Goal: Task Accomplishment & Management: Use online tool/utility

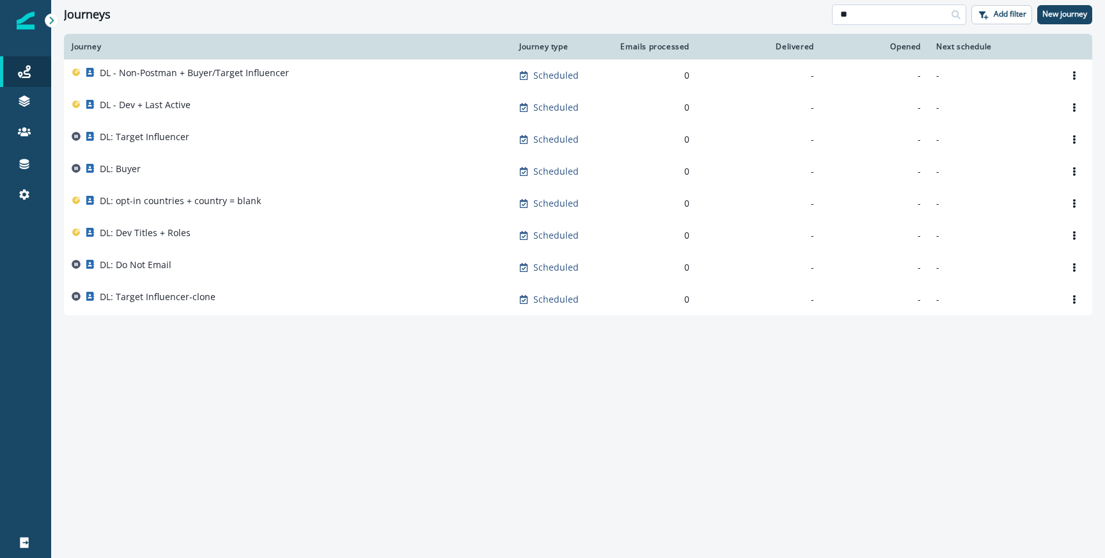
click at [868, 16] on input "**" at bounding box center [899, 14] width 134 height 20
type input "****"
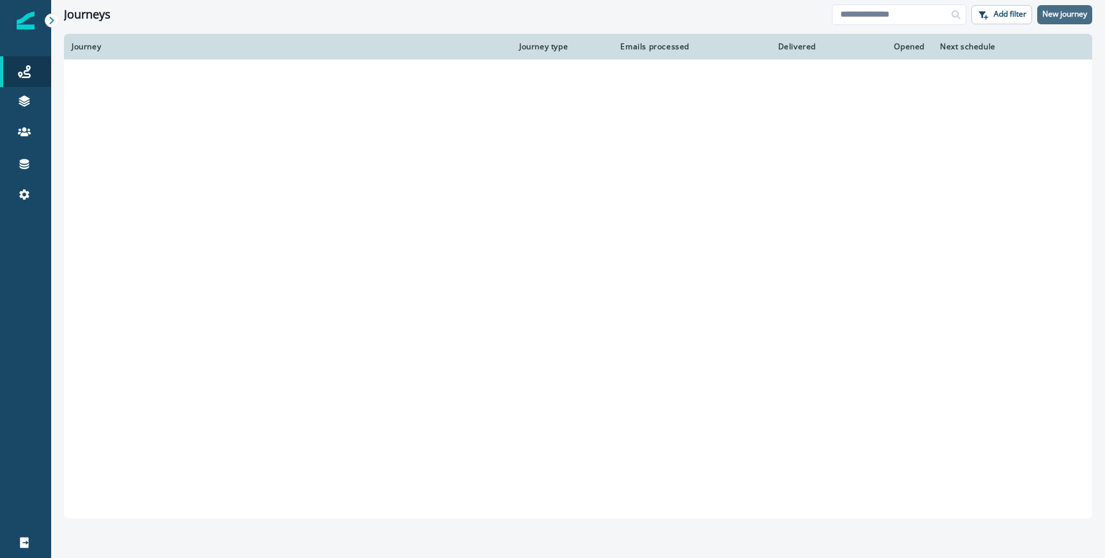
click at [1068, 17] on p "New journey" at bounding box center [1064, 14] width 45 height 9
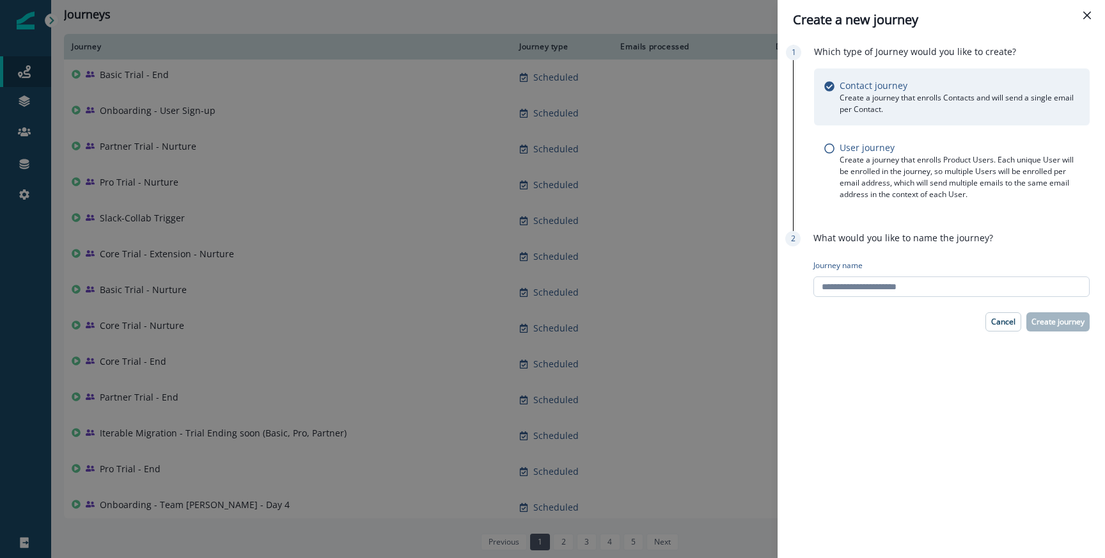
click at [858, 294] on input "Journey name" at bounding box center [951, 286] width 276 height 20
type input "**********"
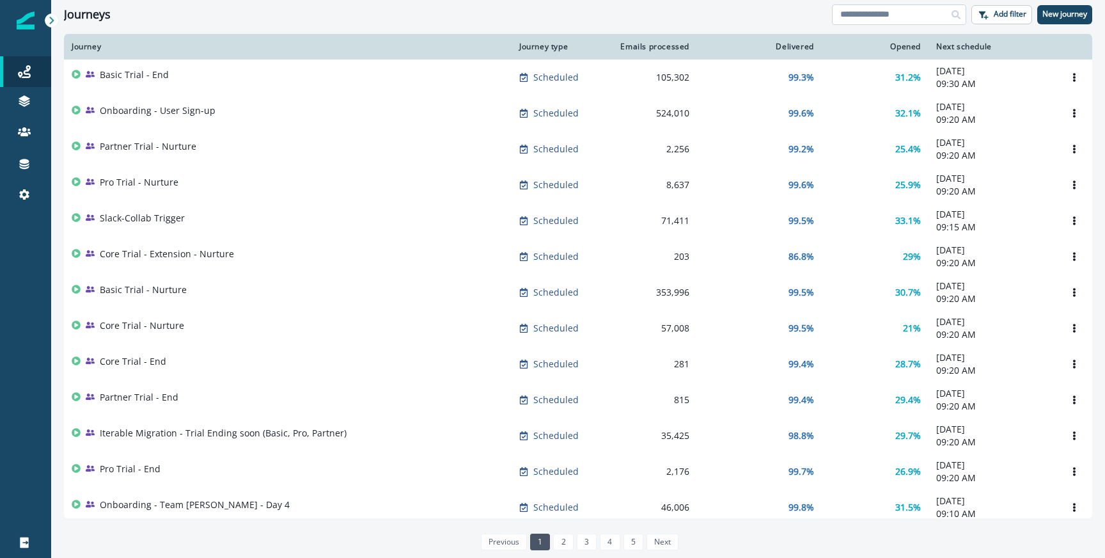
click at [875, 18] on input at bounding box center [899, 14] width 134 height 20
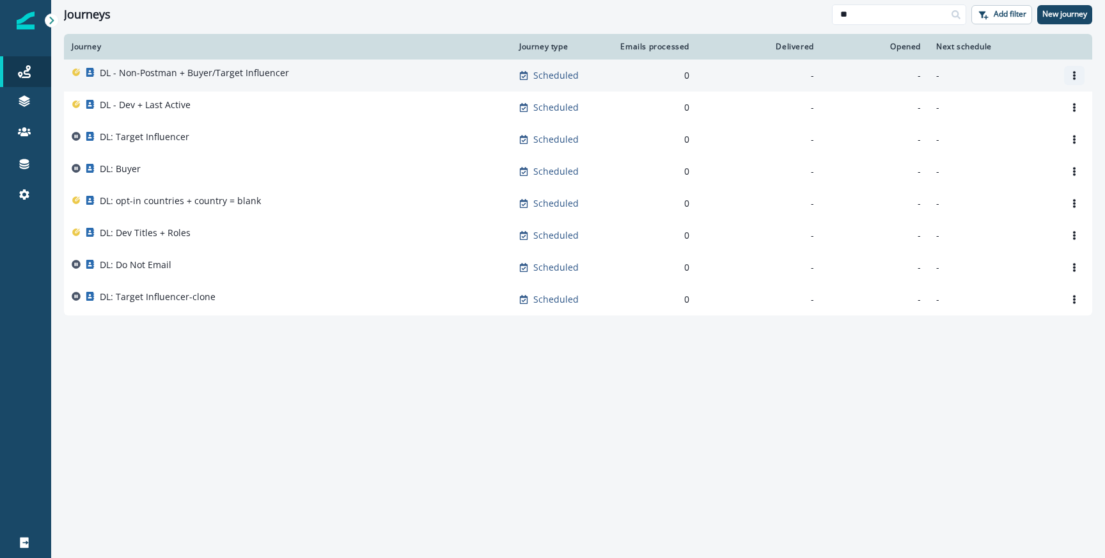
type input "**"
click at [1077, 80] on button "Options" at bounding box center [1074, 75] width 20 height 19
click at [971, 106] on button "Clone" at bounding box center [1013, 106] width 142 height 20
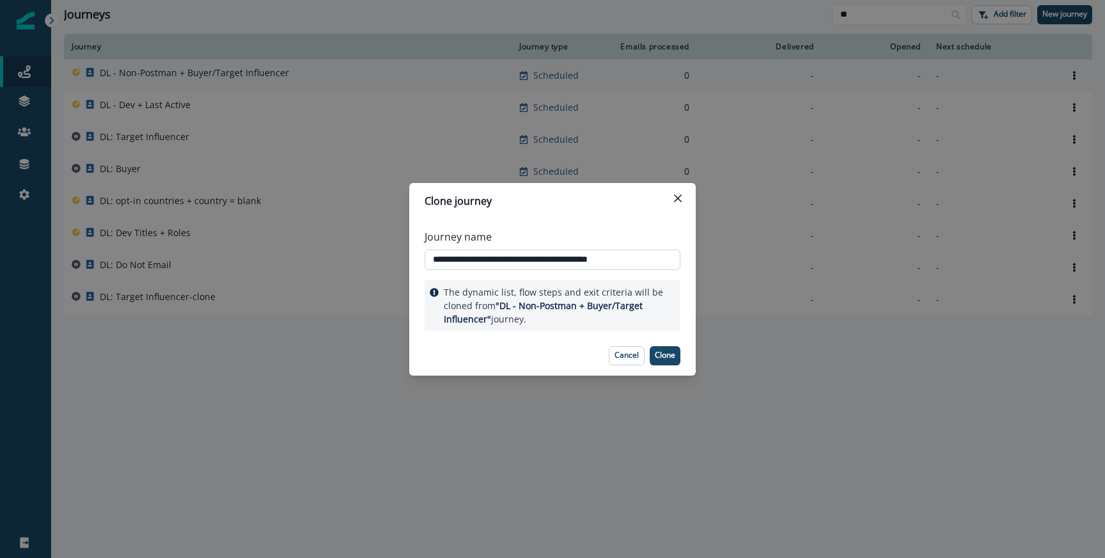
click at [453, 261] on input "**********" at bounding box center [553, 259] width 256 height 20
type input "**********"
click at [664, 348] on button "Clone" at bounding box center [665, 355] width 31 height 19
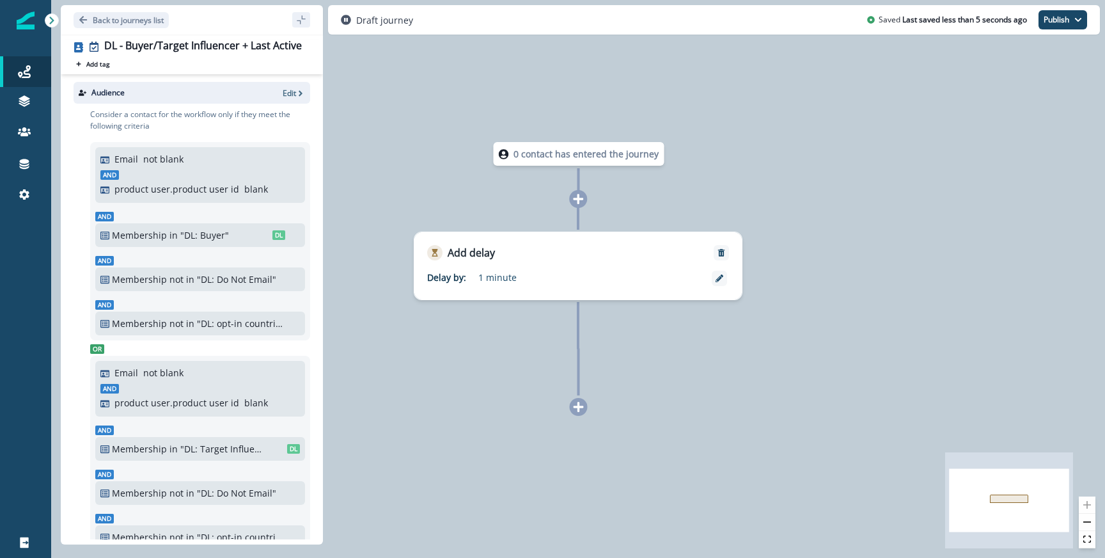
scroll to position [1, 0]
click at [292, 88] on p "Edit" at bounding box center [289, 92] width 13 height 11
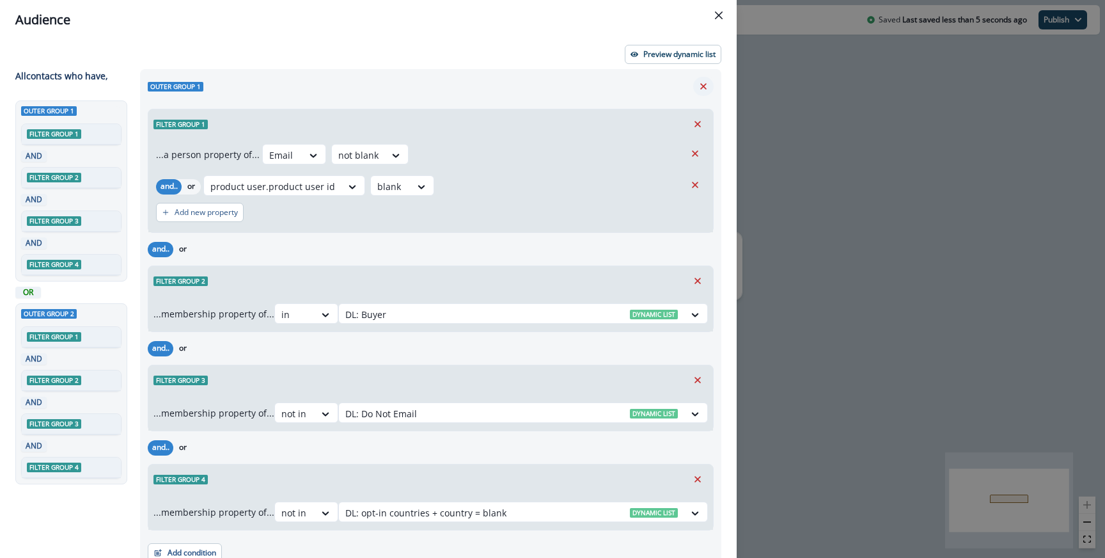
click at [710, 91] on button "Remove" at bounding box center [703, 86] width 20 height 19
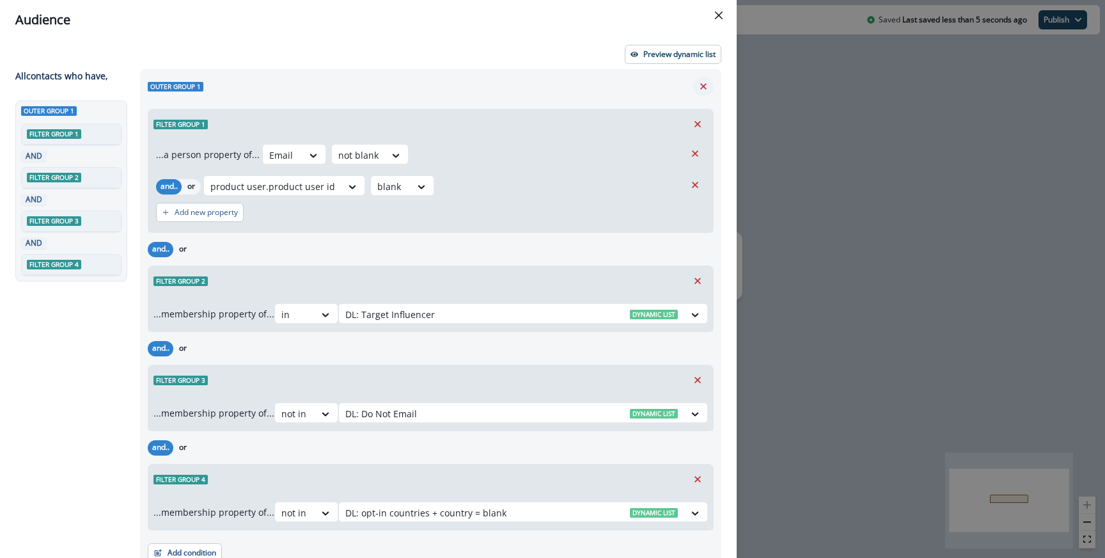
click at [710, 90] on button "Remove" at bounding box center [703, 86] width 20 height 19
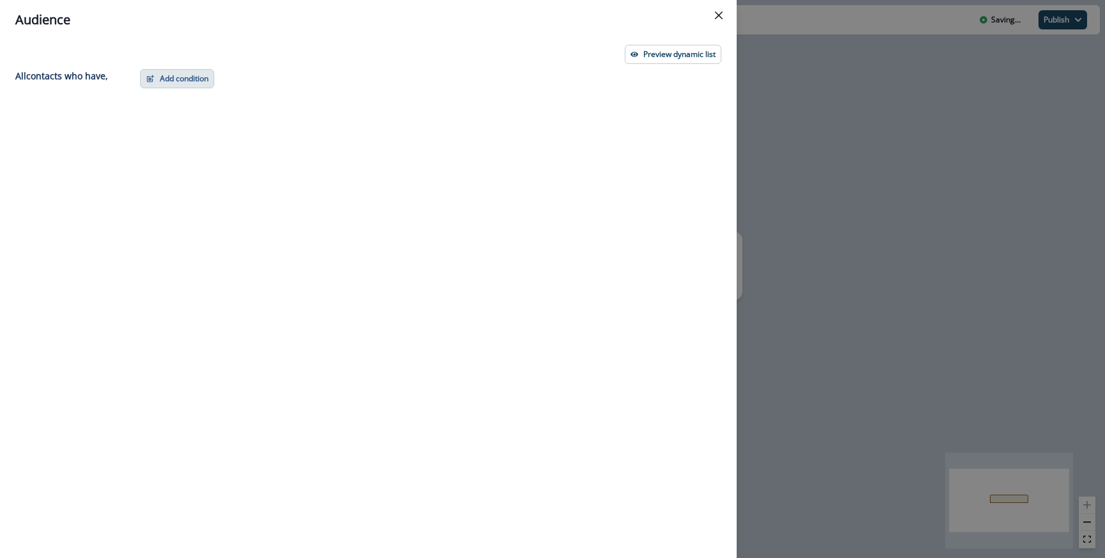
click at [193, 77] on button "Add condition" at bounding box center [177, 78] width 74 height 19
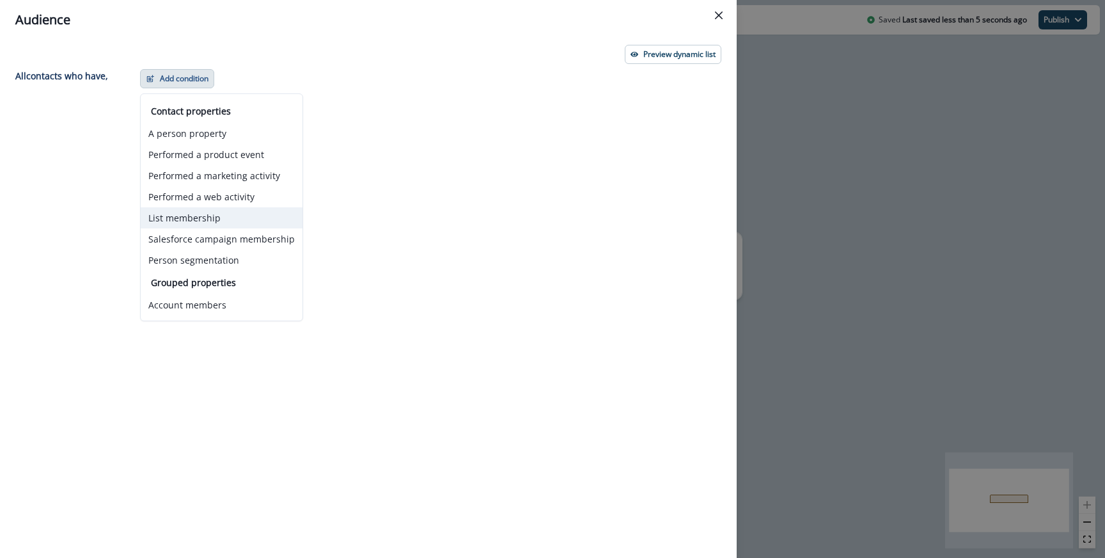
click at [182, 210] on button "List membership" at bounding box center [222, 217] width 162 height 21
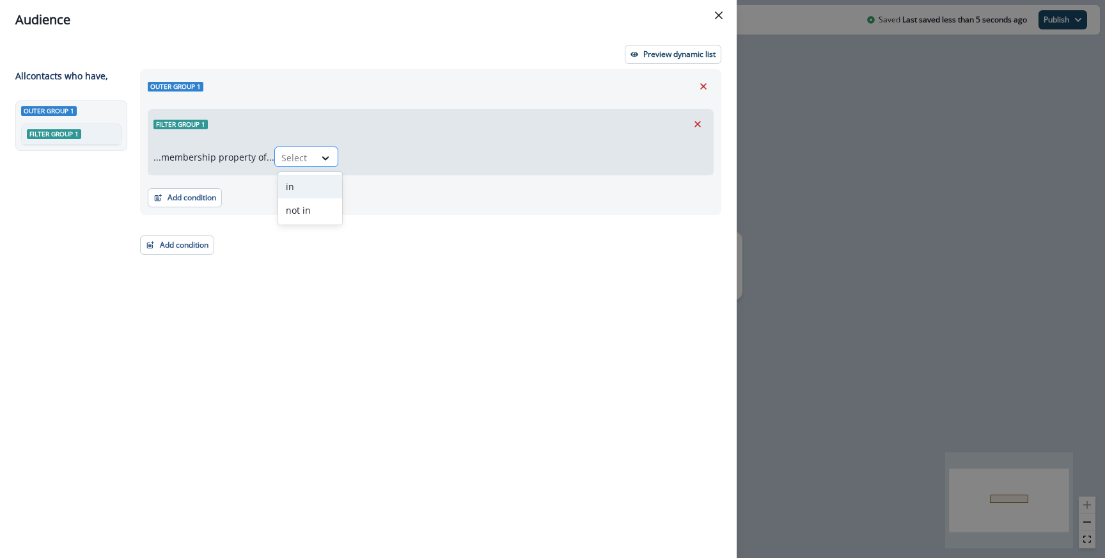
click at [304, 152] on div at bounding box center [294, 158] width 27 height 16
click at [298, 190] on div "in" at bounding box center [310, 187] width 64 height 24
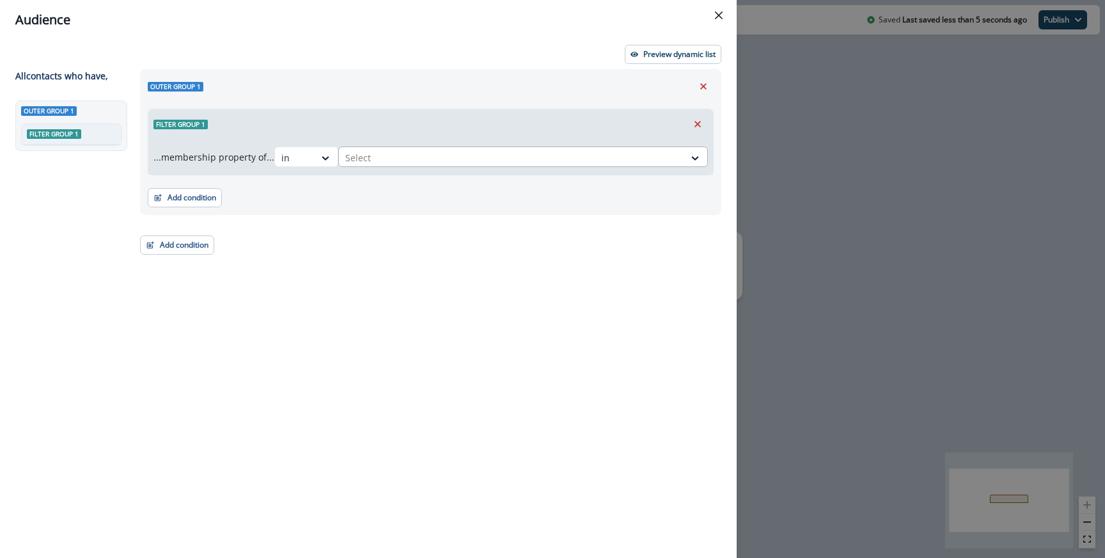
click at [402, 162] on div at bounding box center [511, 158] width 333 height 16
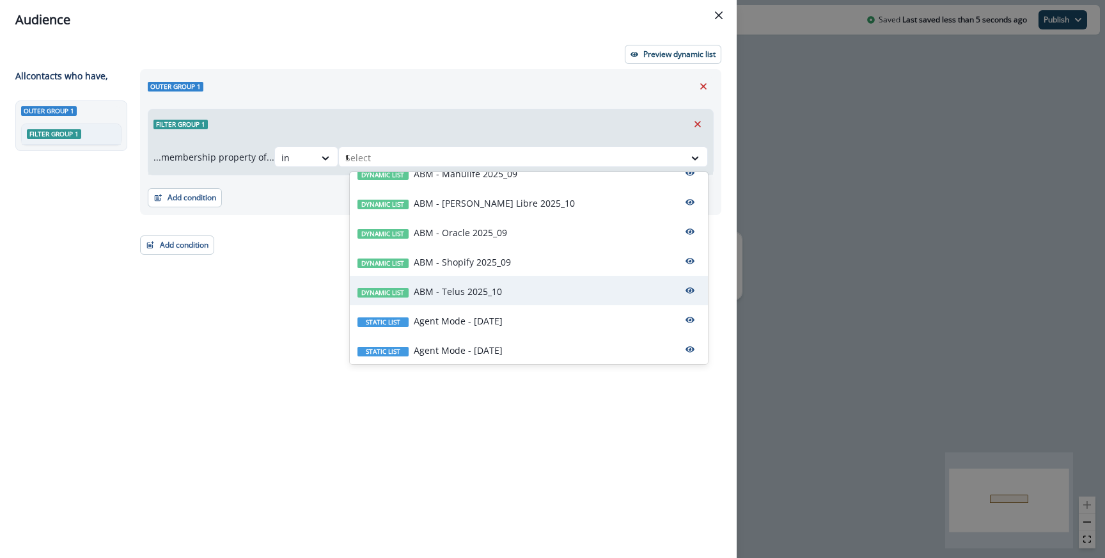
type input "**"
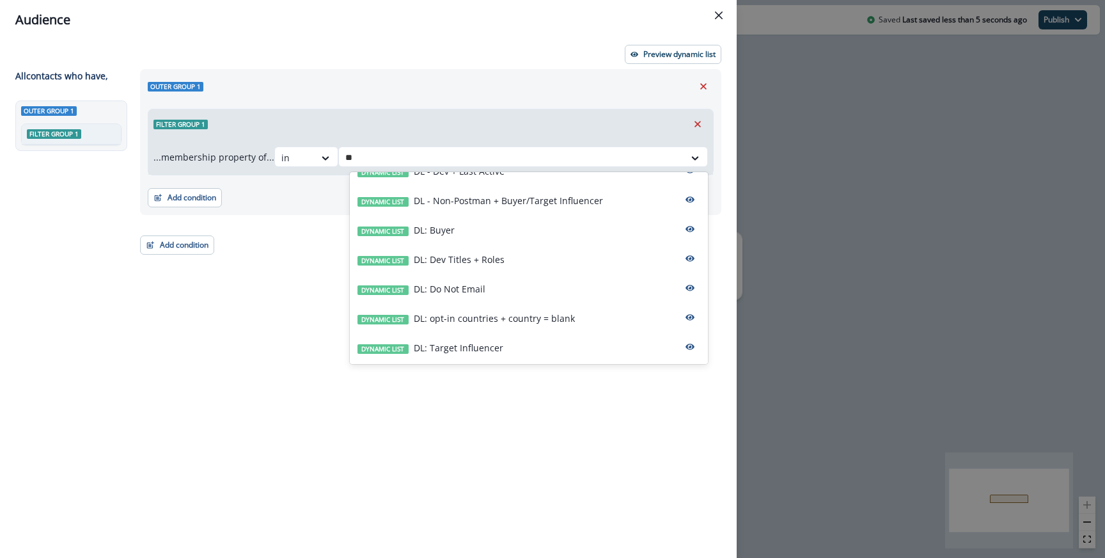
scroll to position [19, 0]
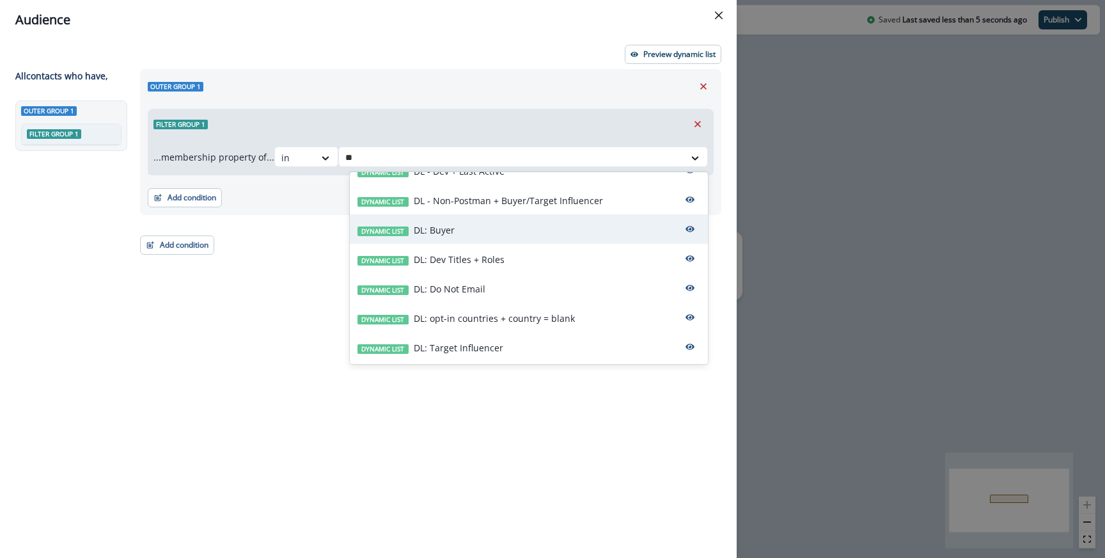
click at [468, 230] on div "Dynamic list DL: Buyer" at bounding box center [529, 228] width 358 height 29
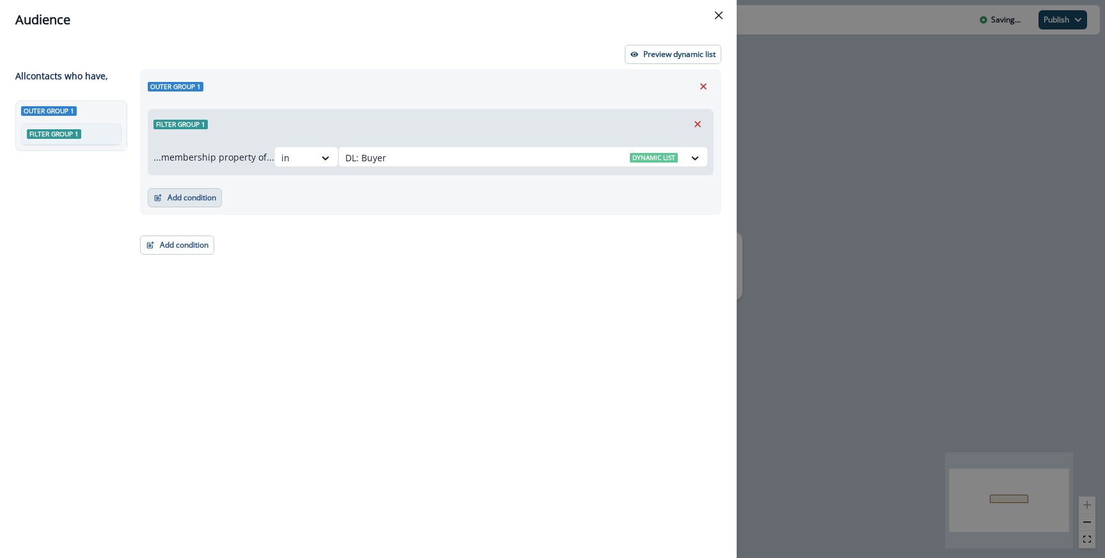
click at [212, 196] on button "Add condition" at bounding box center [185, 197] width 74 height 19
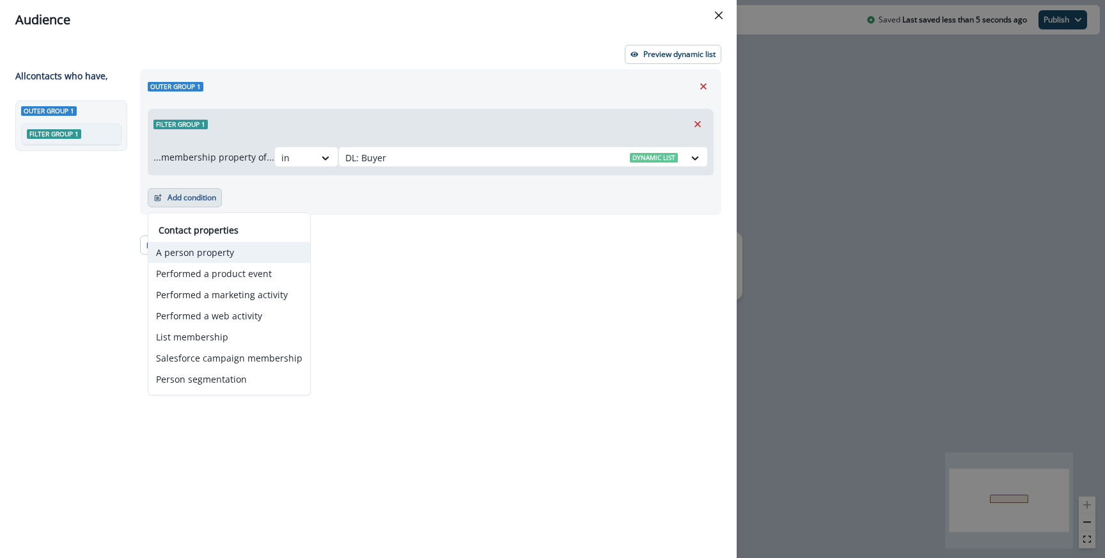
click at [210, 256] on button "A person property" at bounding box center [229, 252] width 162 height 21
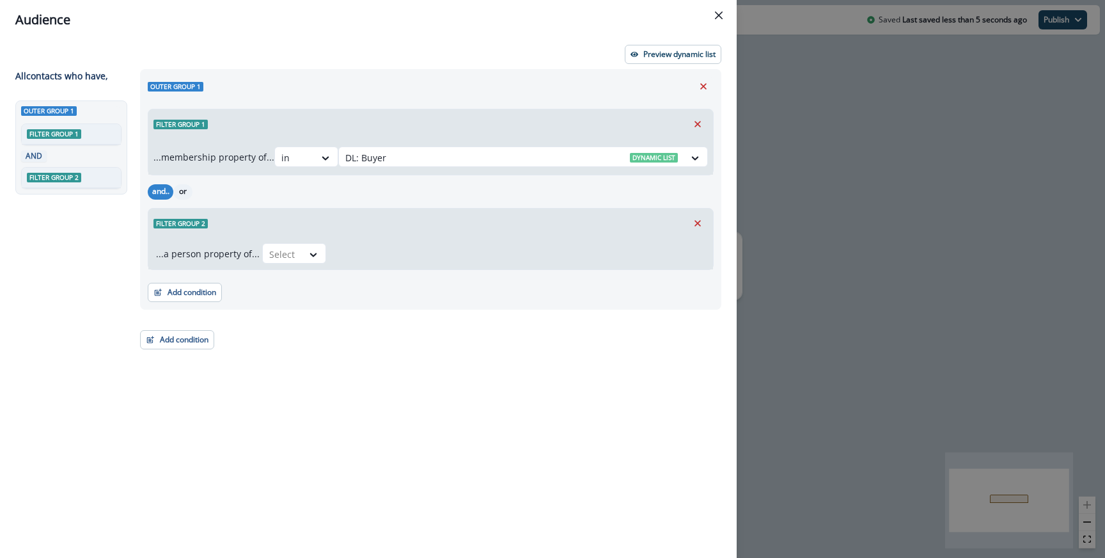
click at [183, 197] on button "or" at bounding box center [182, 191] width 19 height 15
click at [322, 270] on div "Add condition Contact properties A person property Performed a product event Pe…" at bounding box center [431, 286] width 566 height 32
click at [318, 265] on div "...a person property of... Select" at bounding box center [430, 253] width 565 height 31
click at [315, 261] on div at bounding box center [313, 254] width 23 height 21
click at [708, 225] on div "Filter group 2" at bounding box center [430, 222] width 565 height 29
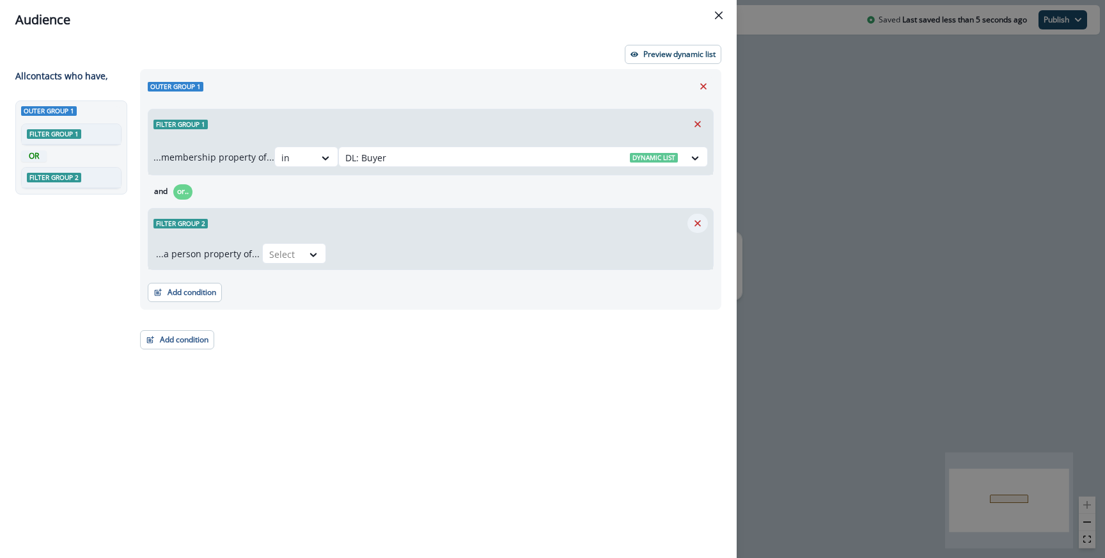
click at [699, 221] on icon "Remove" at bounding box center [698, 223] width 6 height 6
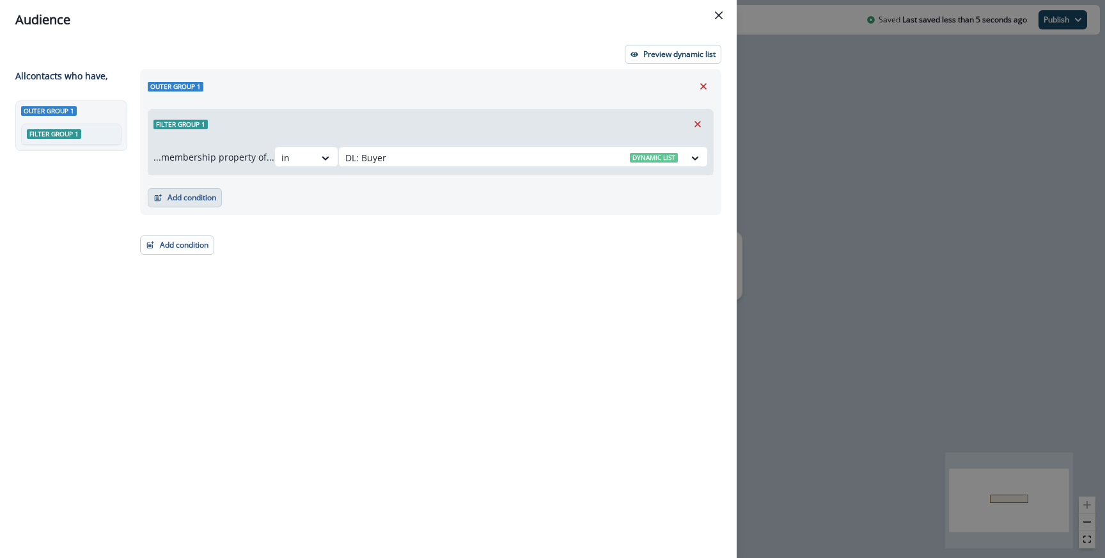
click at [192, 194] on button "Add condition" at bounding box center [185, 197] width 74 height 19
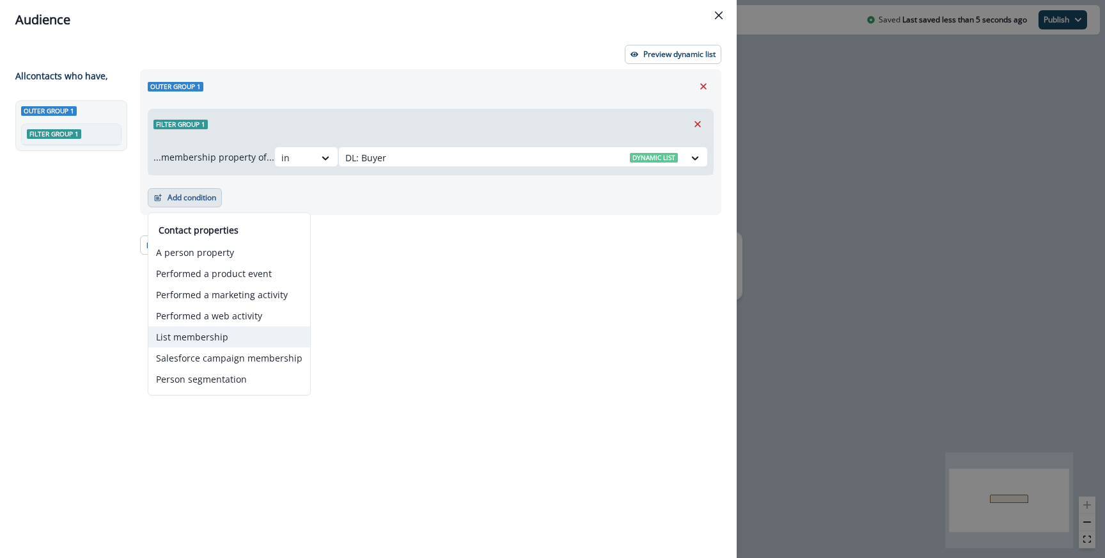
click at [184, 341] on button "List membership" at bounding box center [229, 336] width 162 height 21
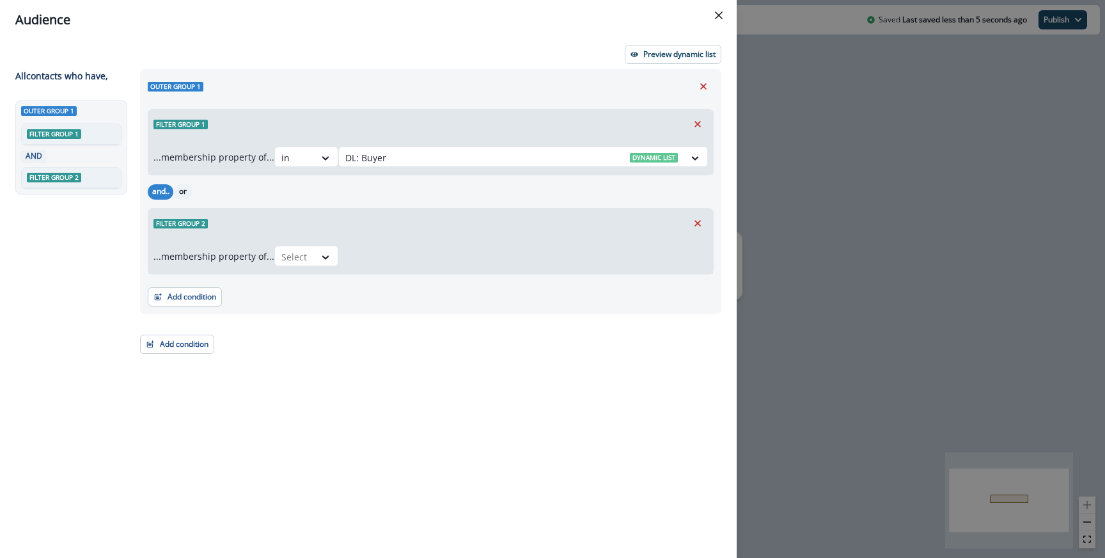
click at [183, 194] on button "or" at bounding box center [182, 191] width 19 height 15
click at [315, 255] on div "Select" at bounding box center [295, 256] width 40 height 21
click at [305, 284] on div "in" at bounding box center [310, 286] width 64 height 24
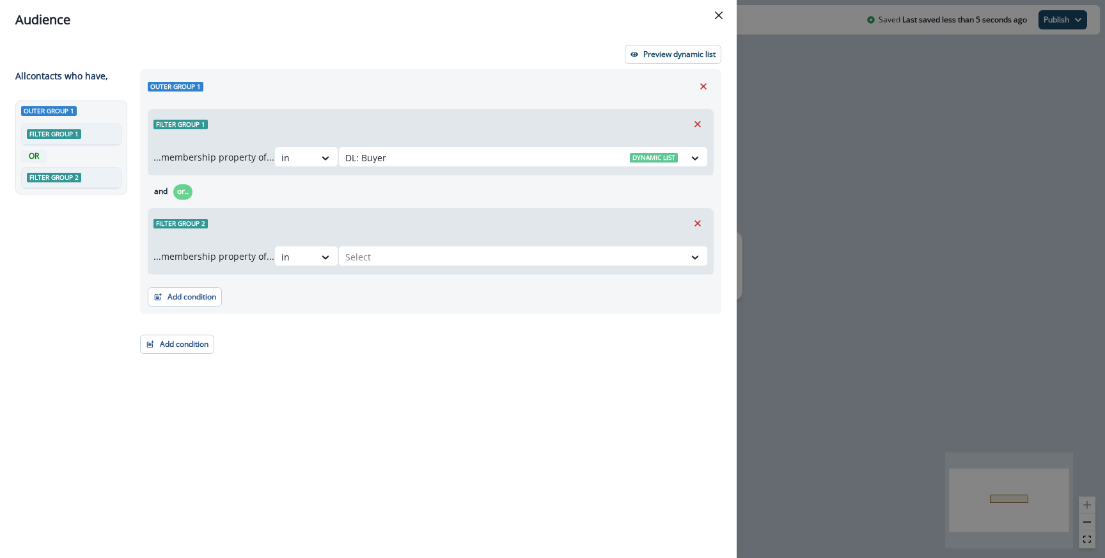
click at [414, 275] on div "Add condition Contact properties A person property Performed a product event Pe…" at bounding box center [431, 290] width 566 height 32
click at [414, 265] on div "Select" at bounding box center [511, 256] width 345 height 21
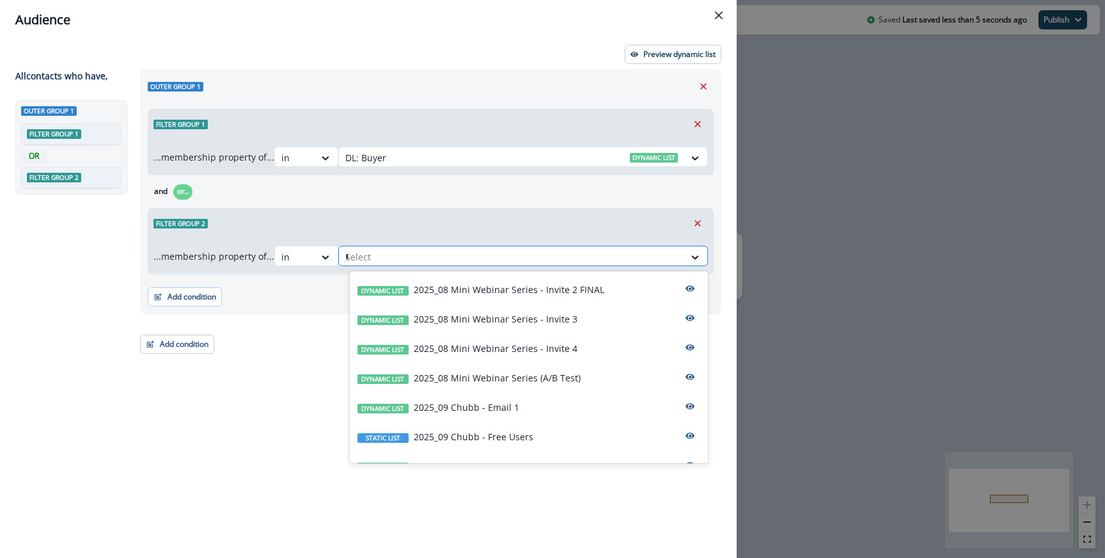
type input "**"
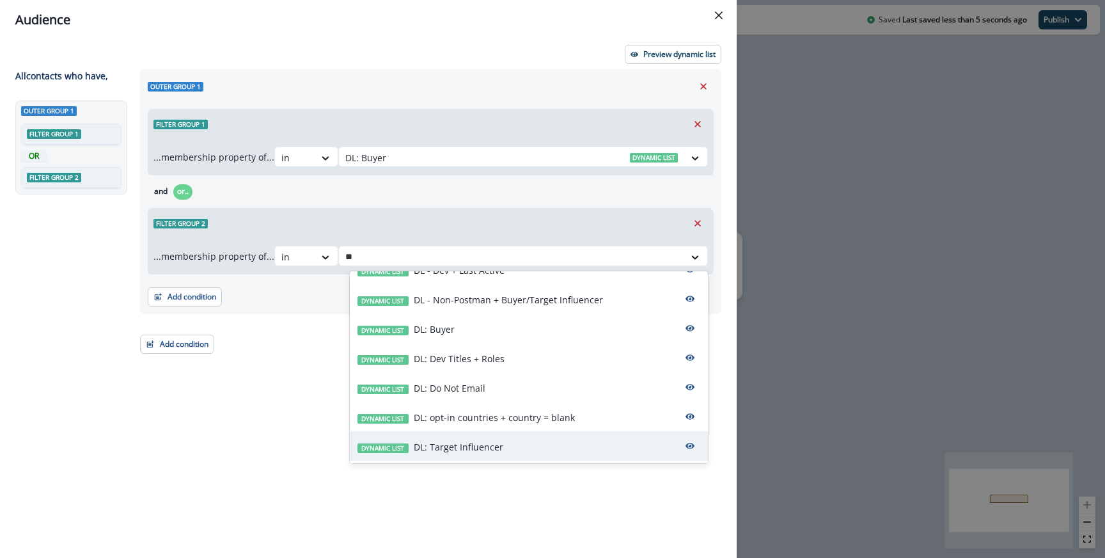
click at [459, 440] on p "DL: Target Influencer" at bounding box center [459, 446] width 90 height 13
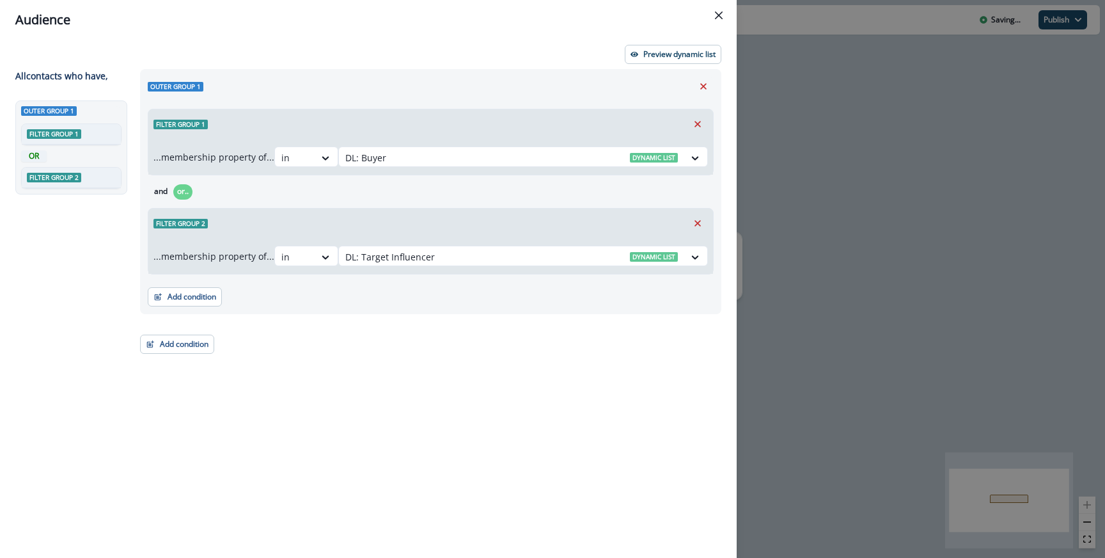
click at [166, 331] on div "Add condition Contact properties A person property Performed a product event Pe…" at bounding box center [177, 338] width 74 height 32
click at [166, 333] on div "Add condition Contact properties A person property Performed a product event Pe…" at bounding box center [177, 338] width 74 height 32
click at [166, 340] on button "Add condition" at bounding box center [177, 343] width 74 height 19
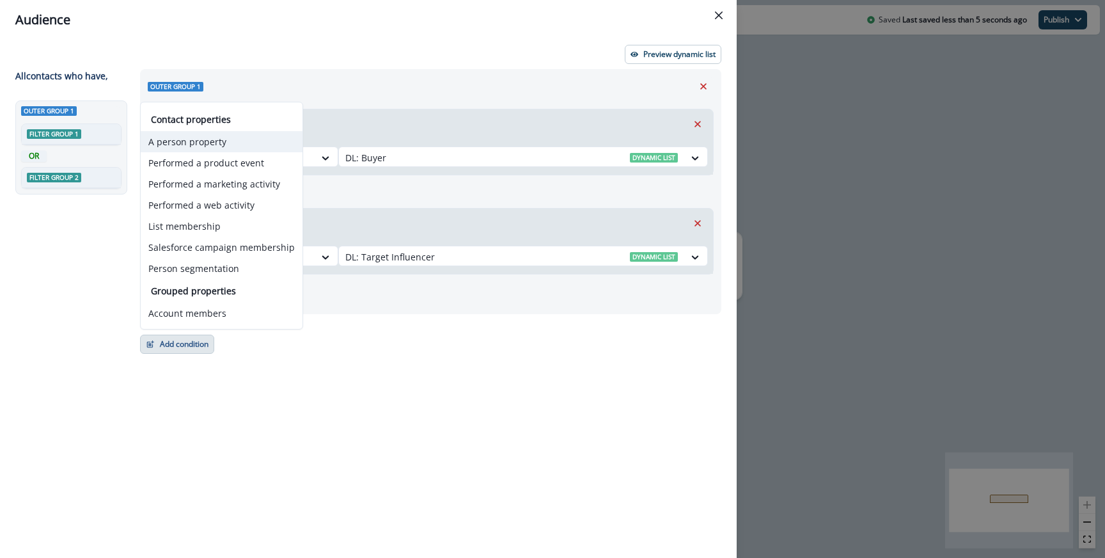
click at [189, 138] on button "A person property" at bounding box center [222, 141] width 162 height 21
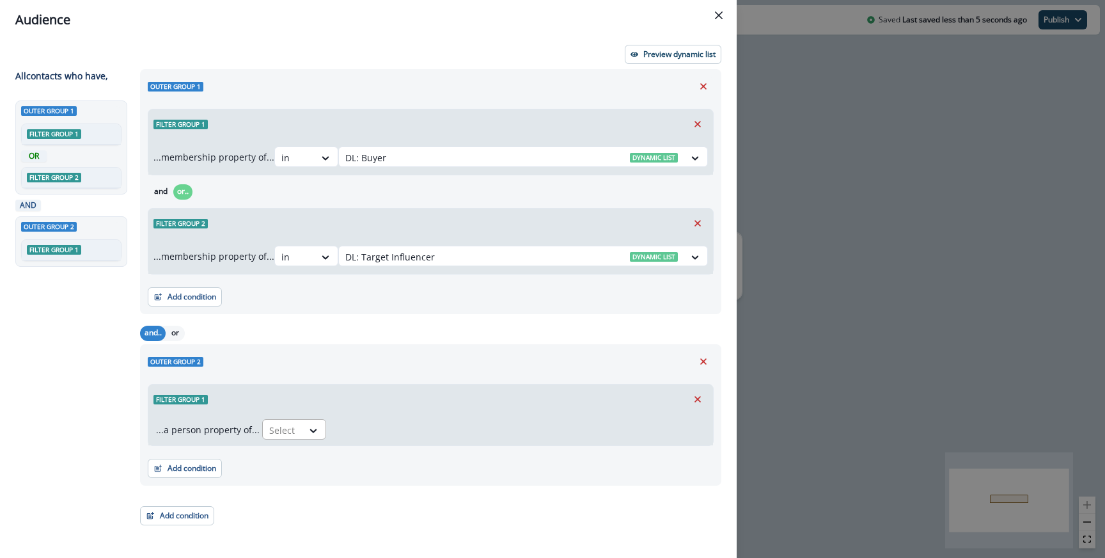
click at [287, 427] on div at bounding box center [282, 430] width 27 height 16
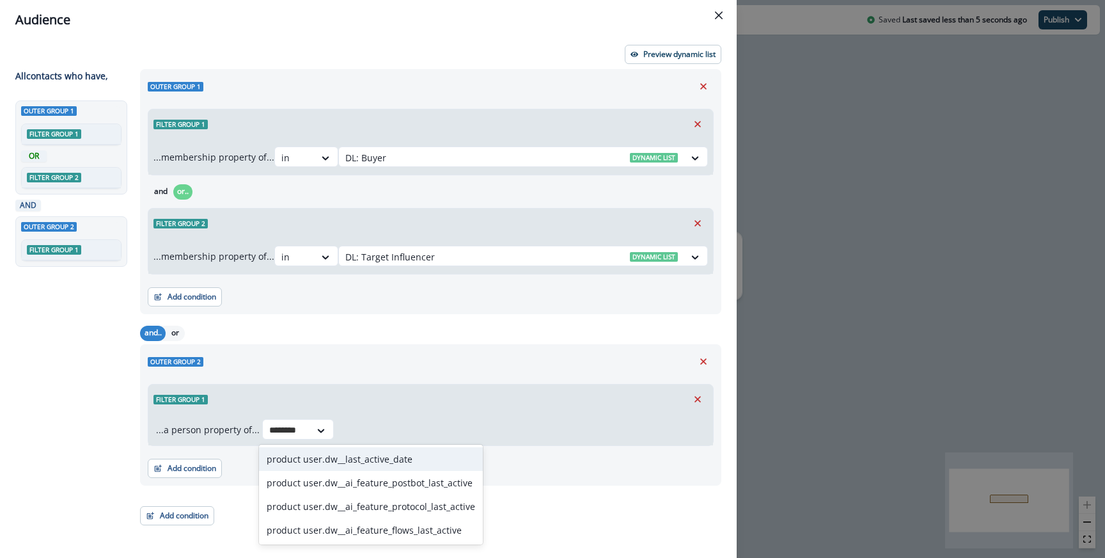
type input "*********"
click at [361, 447] on div "product user.dw__last_active_date" at bounding box center [371, 459] width 224 height 24
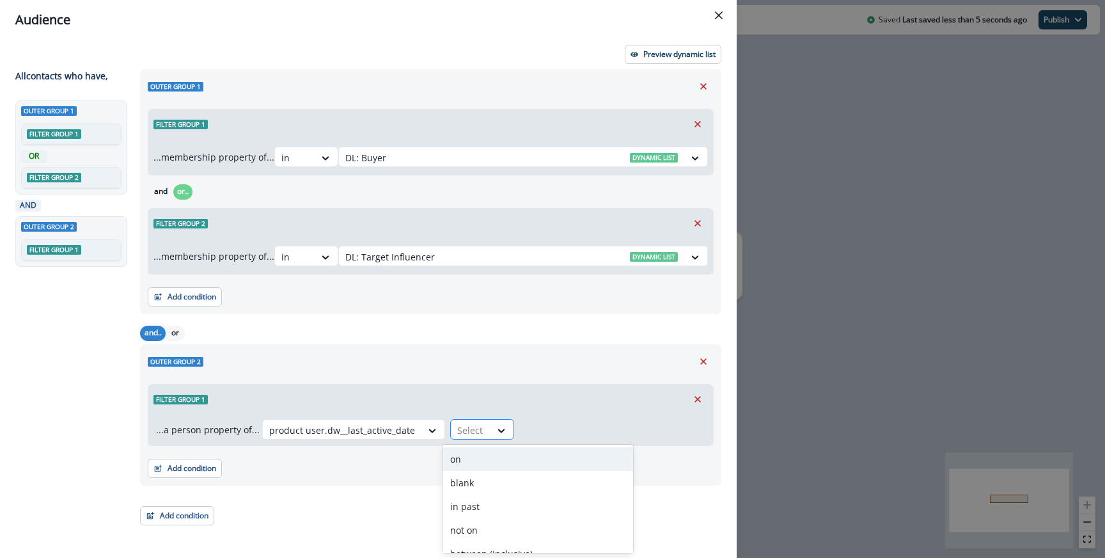
click at [459, 431] on div at bounding box center [470, 430] width 27 height 16
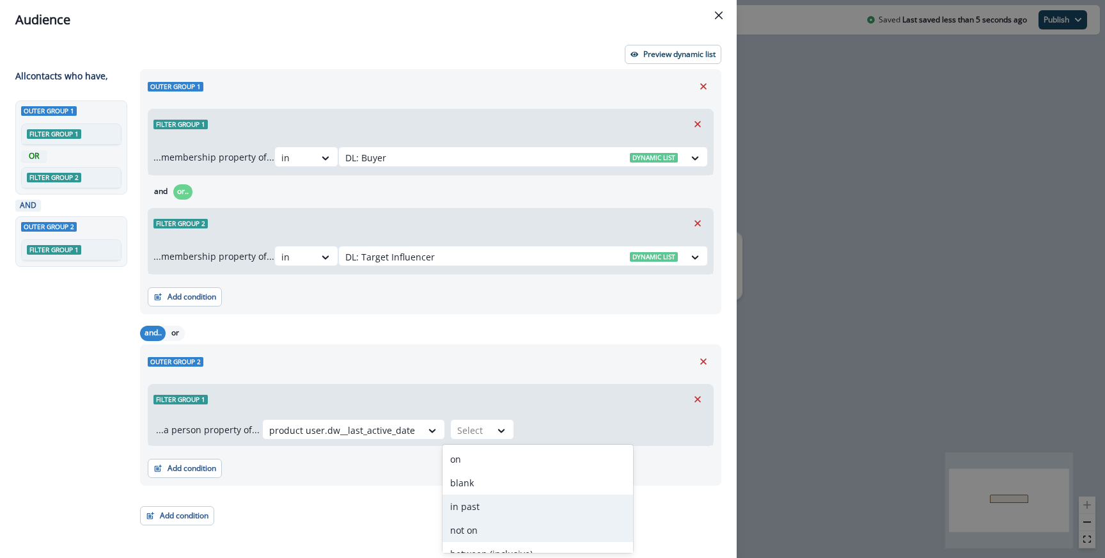
click at [478, 510] on div "in past" at bounding box center [538, 506] width 191 height 24
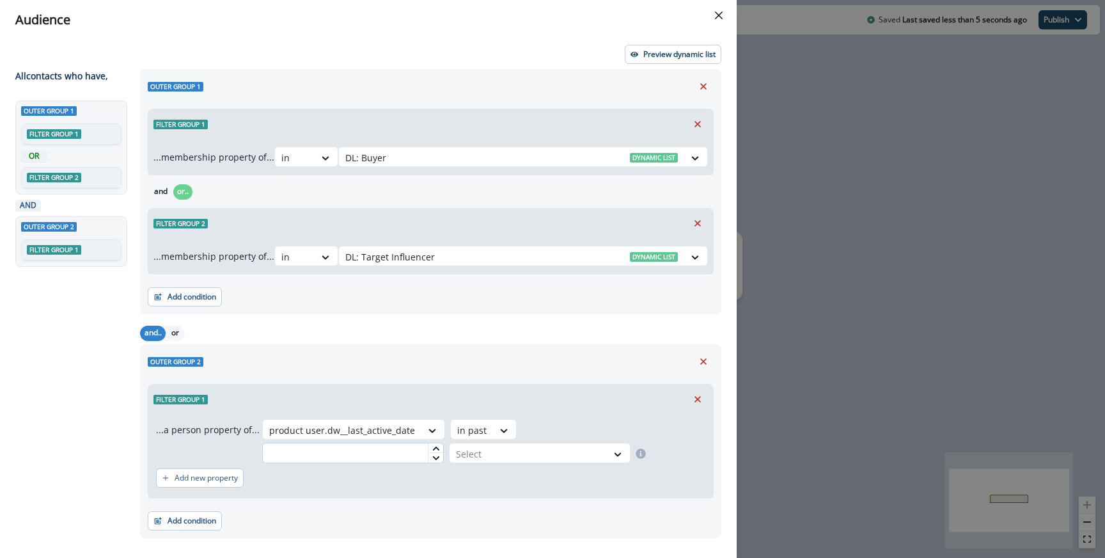
click at [367, 443] on input "text" at bounding box center [353, 453] width 182 height 20
type input "*"
click at [482, 459] on div at bounding box center [528, 454] width 145 height 16
click at [480, 507] on div "week(s)" at bounding box center [537, 506] width 182 height 24
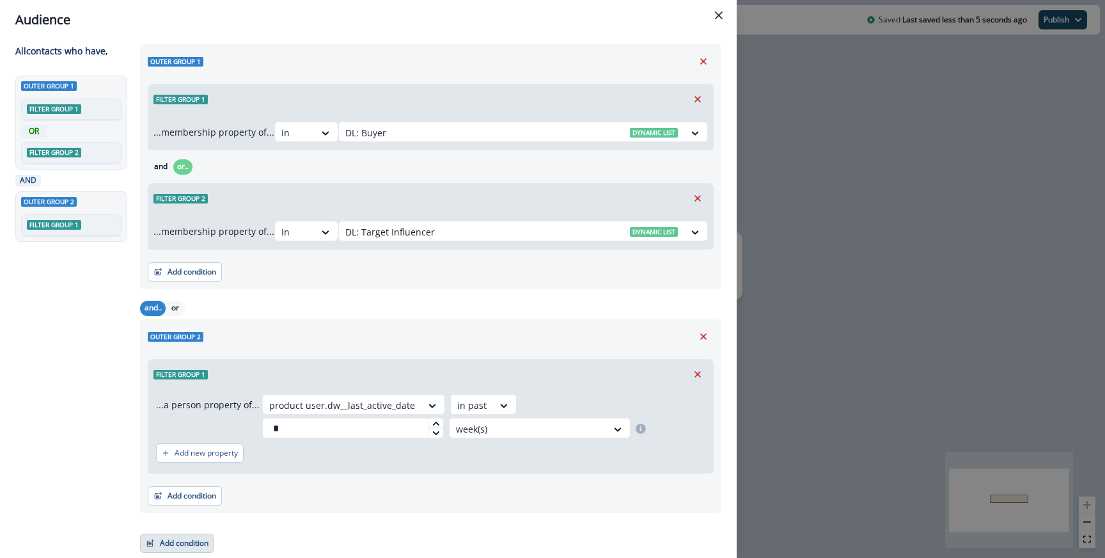
click at [184, 544] on button "Add condition" at bounding box center [177, 542] width 74 height 19
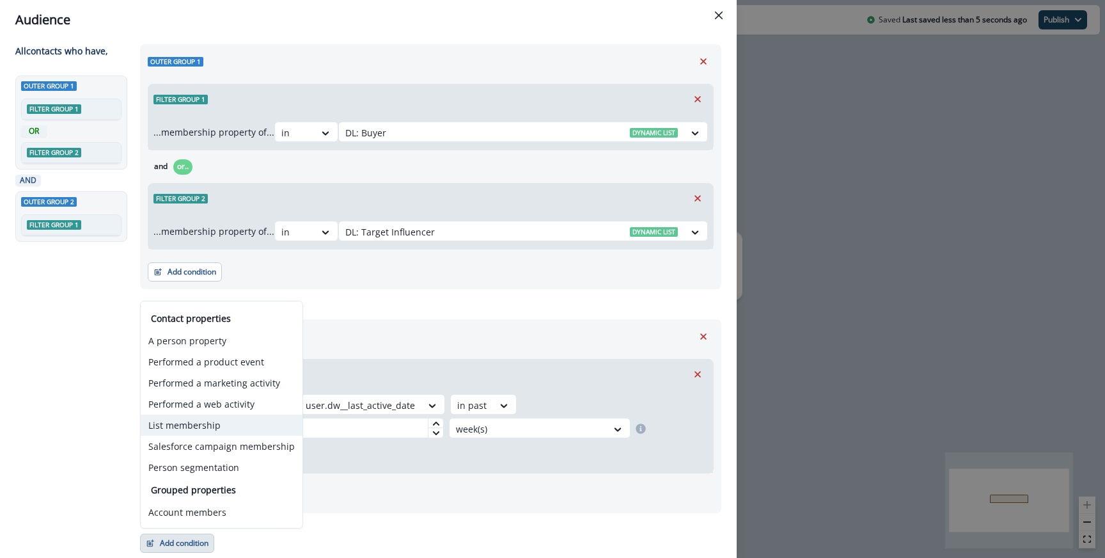
click at [194, 430] on button "List membership" at bounding box center [222, 424] width 162 height 21
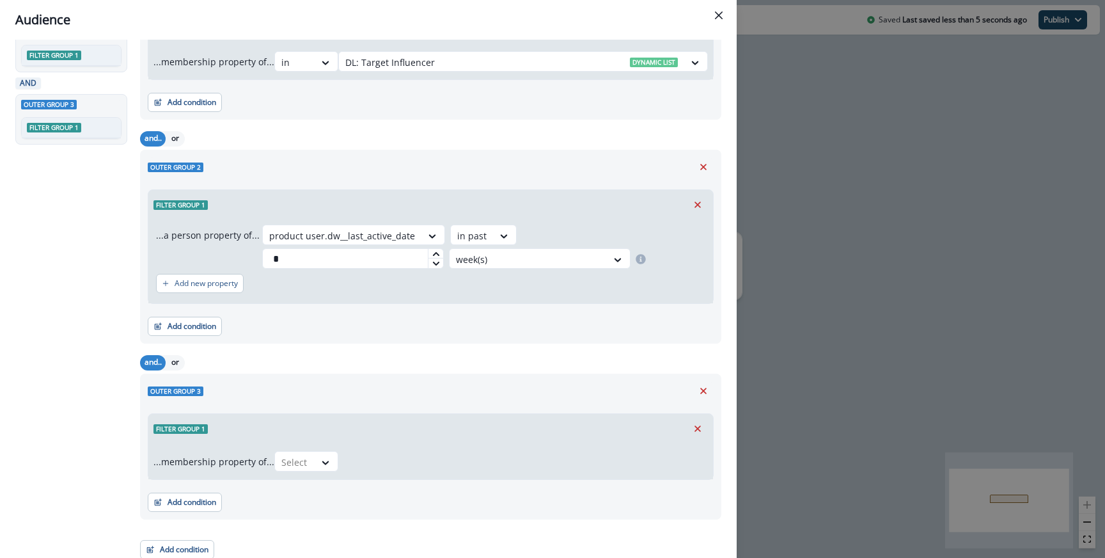
scroll to position [201, 0]
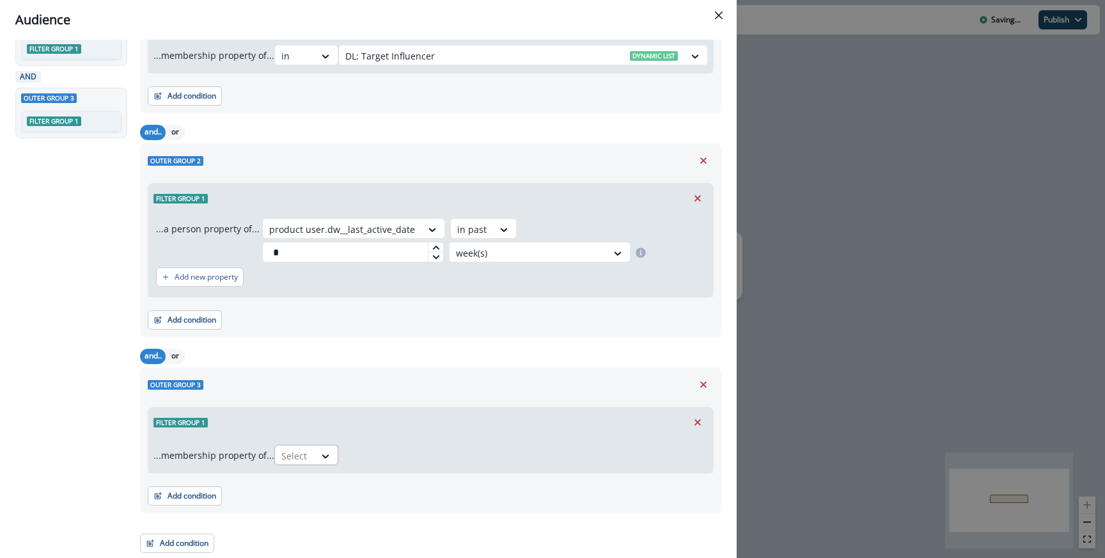
click at [289, 457] on div at bounding box center [294, 456] width 27 height 16
click at [290, 505] on div "not in" at bounding box center [310, 508] width 64 height 24
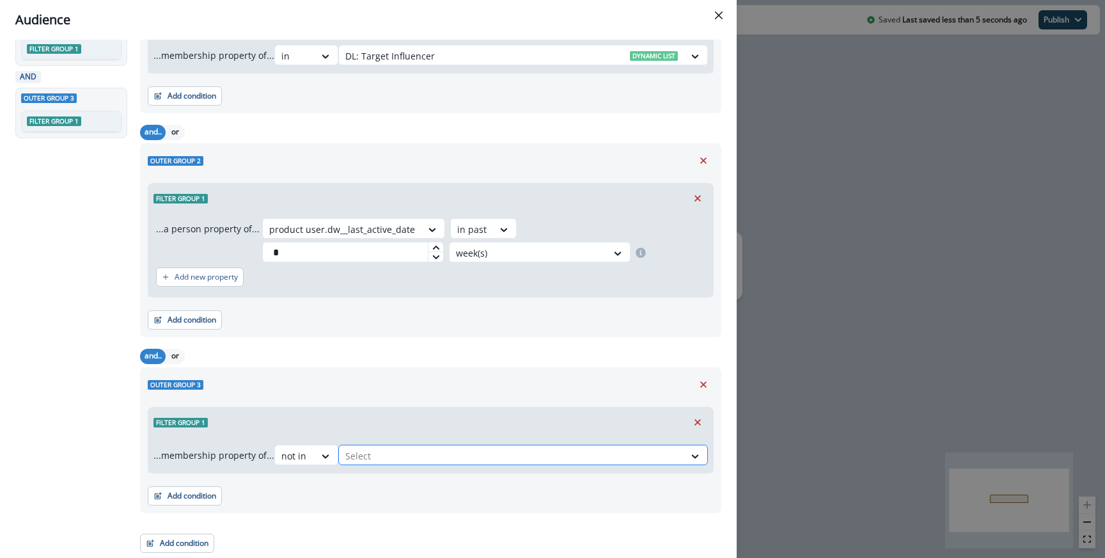
click at [381, 448] on div at bounding box center [511, 456] width 333 height 16
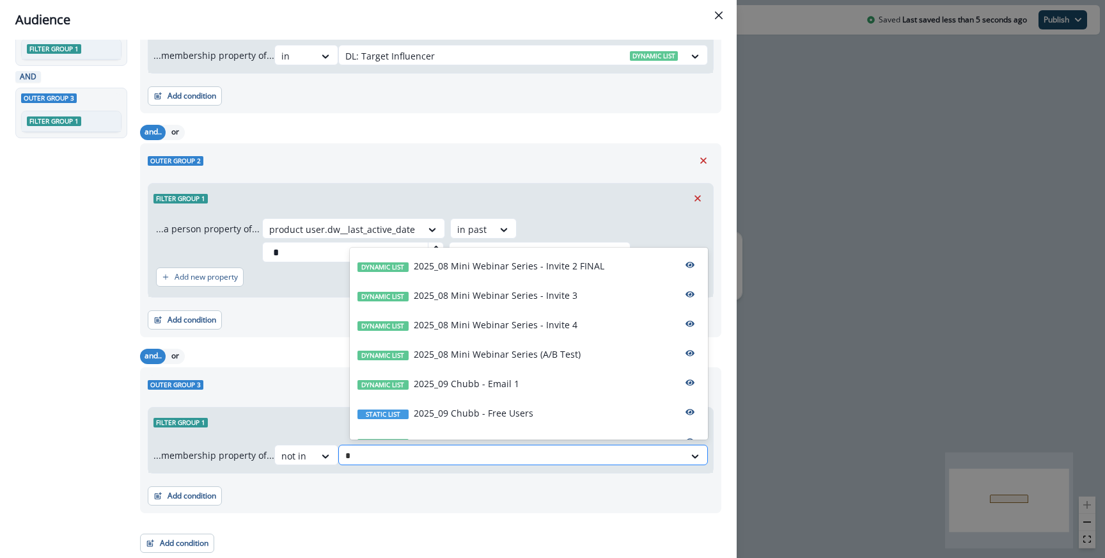
type input "**"
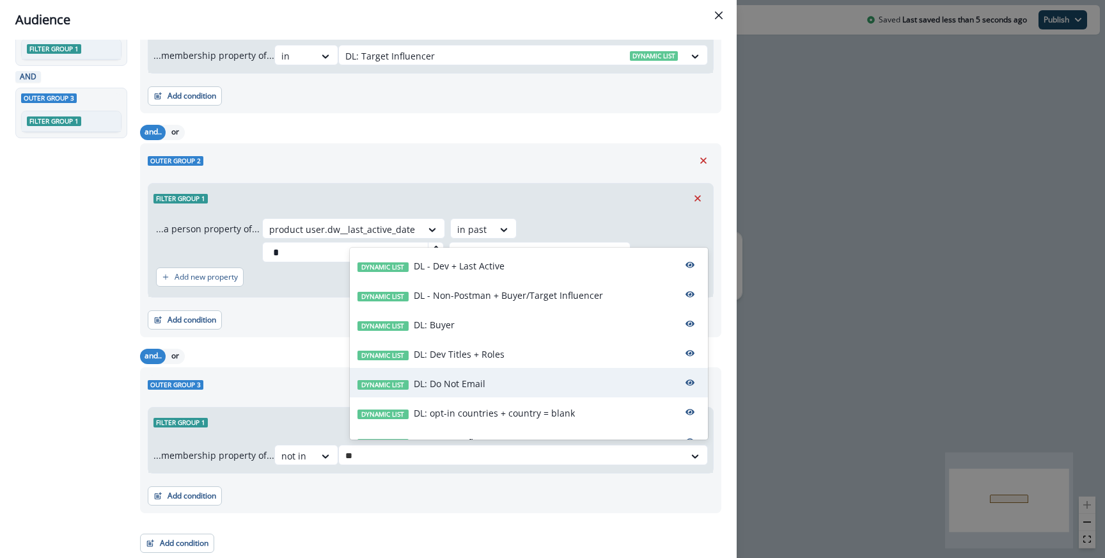
scroll to position [19, 0]
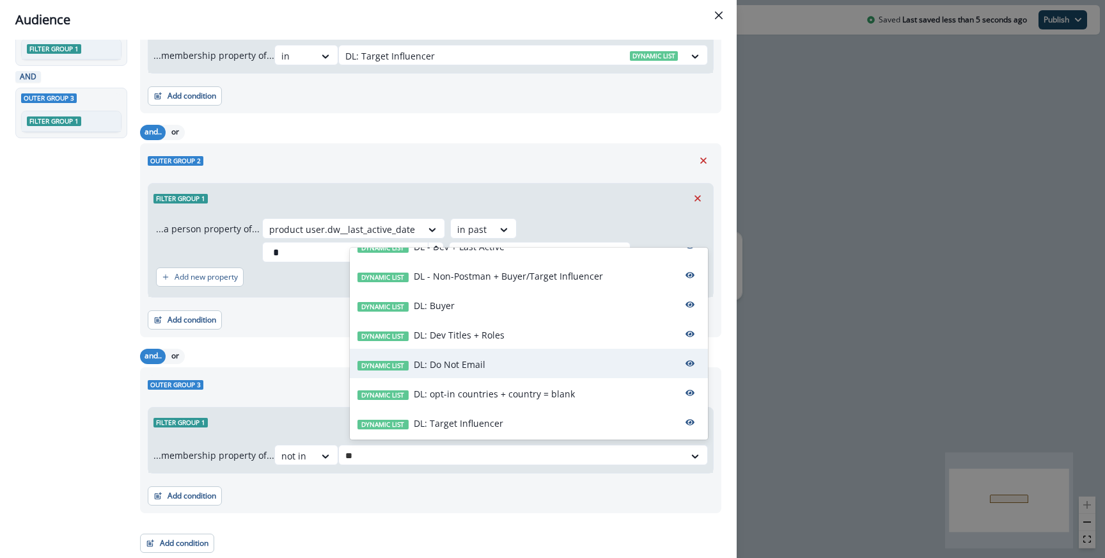
click at [486, 362] on div "Dynamic list DL: Do Not Email" at bounding box center [529, 363] width 358 height 29
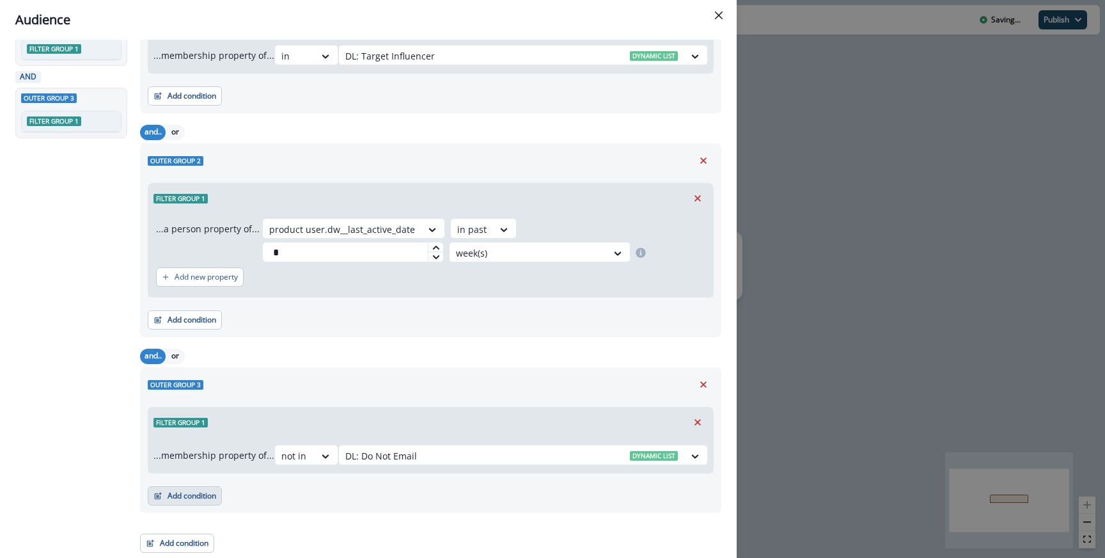
click at [185, 500] on button "Add condition" at bounding box center [185, 495] width 74 height 19
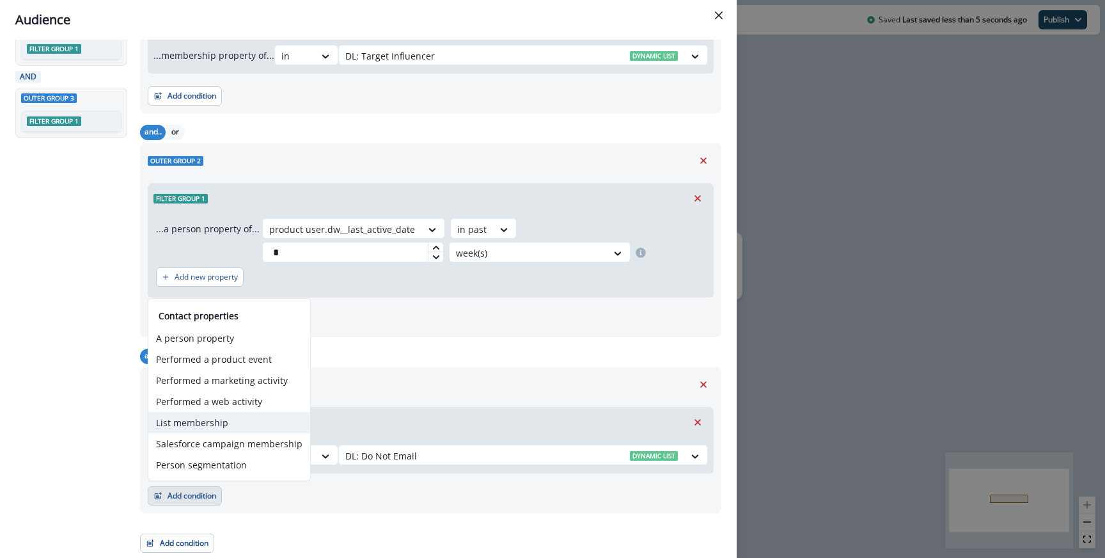
click at [214, 424] on button "List membership" at bounding box center [229, 422] width 162 height 21
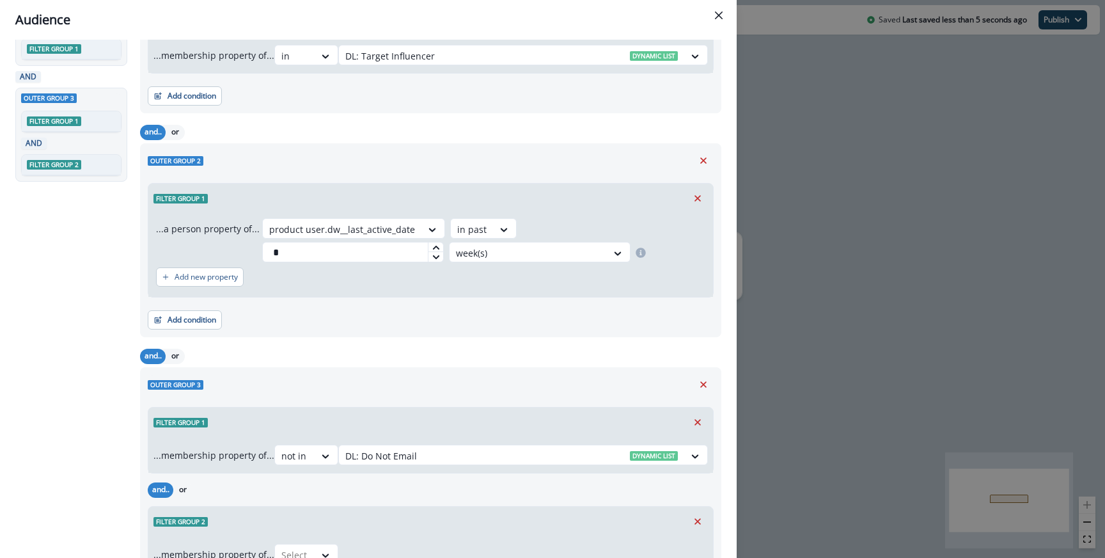
scroll to position [300, 0]
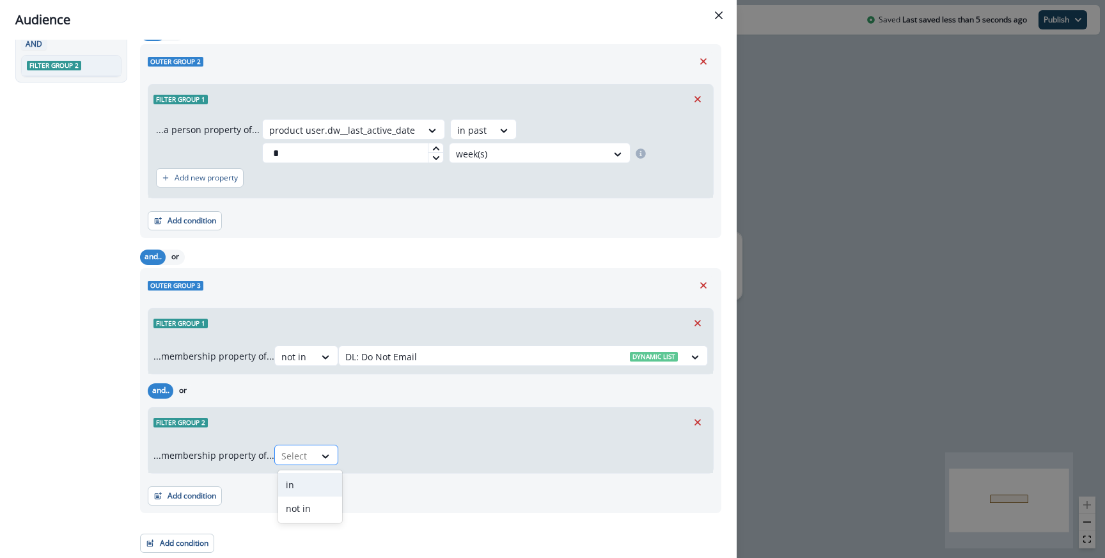
click at [313, 459] on div "Select" at bounding box center [295, 455] width 40 height 21
click at [308, 506] on div "not in" at bounding box center [310, 508] width 64 height 24
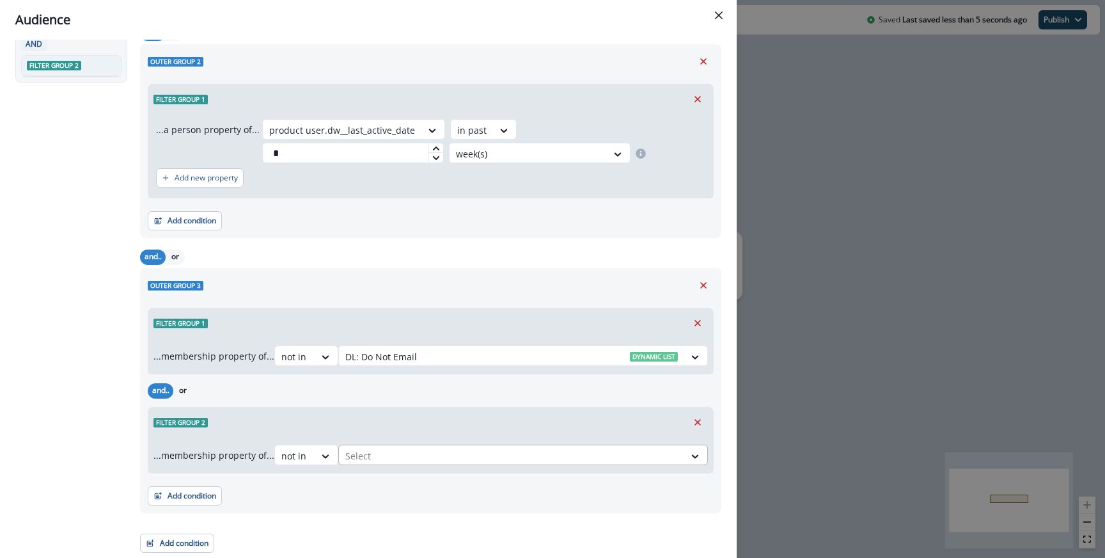
click at [386, 461] on div at bounding box center [511, 456] width 333 height 16
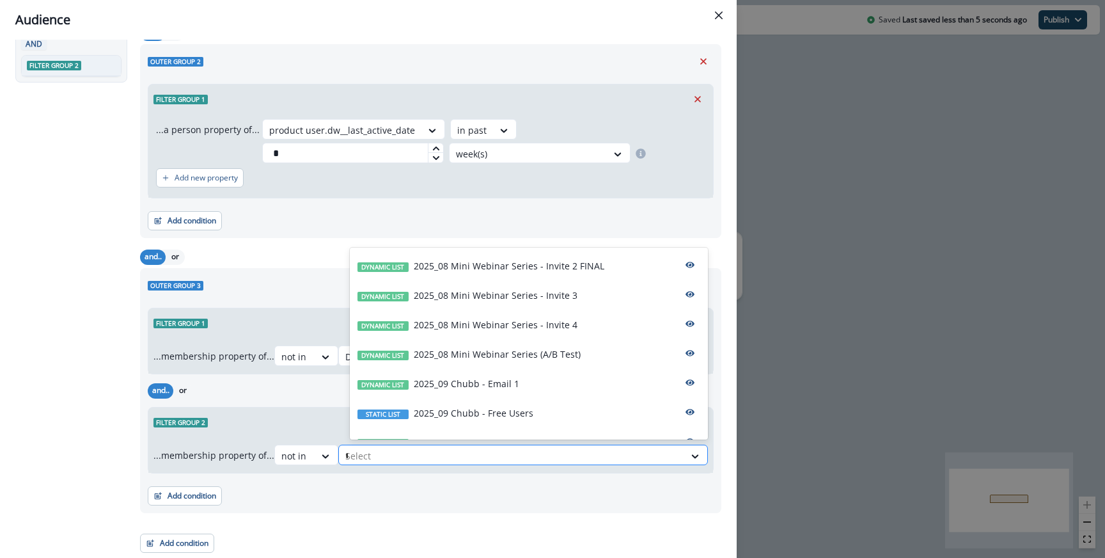
type input "**"
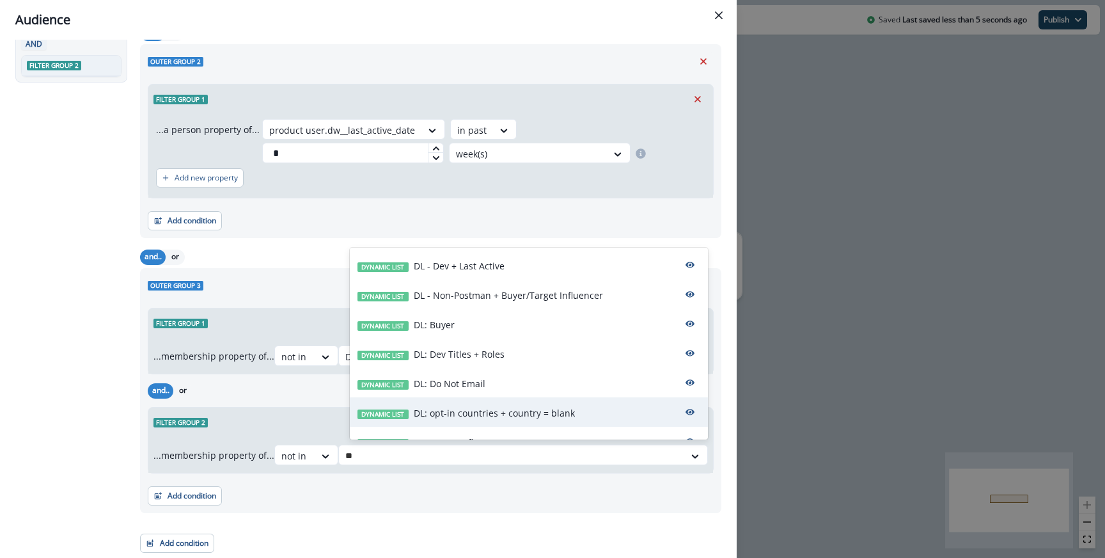
click at [451, 409] on p "DL: opt-in countries + country = blank" at bounding box center [494, 412] width 161 height 13
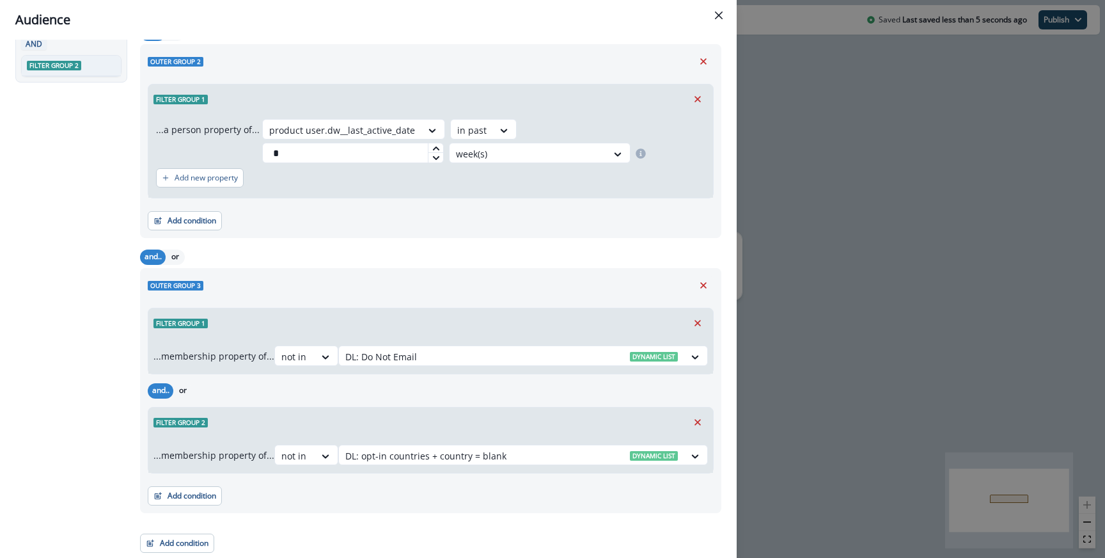
scroll to position [0, 0]
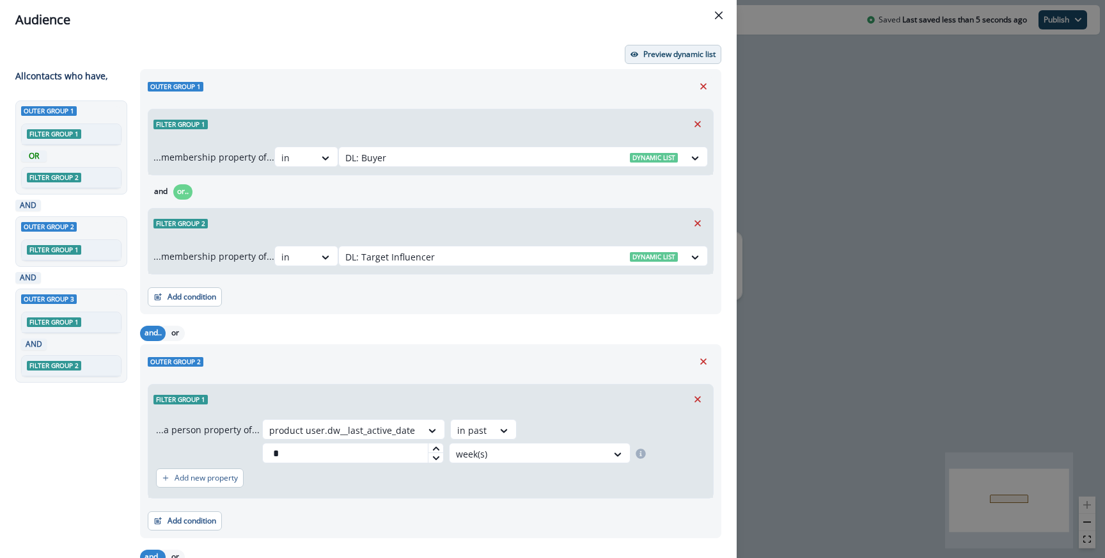
click at [663, 57] on p "Preview dynamic list" at bounding box center [679, 54] width 72 height 9
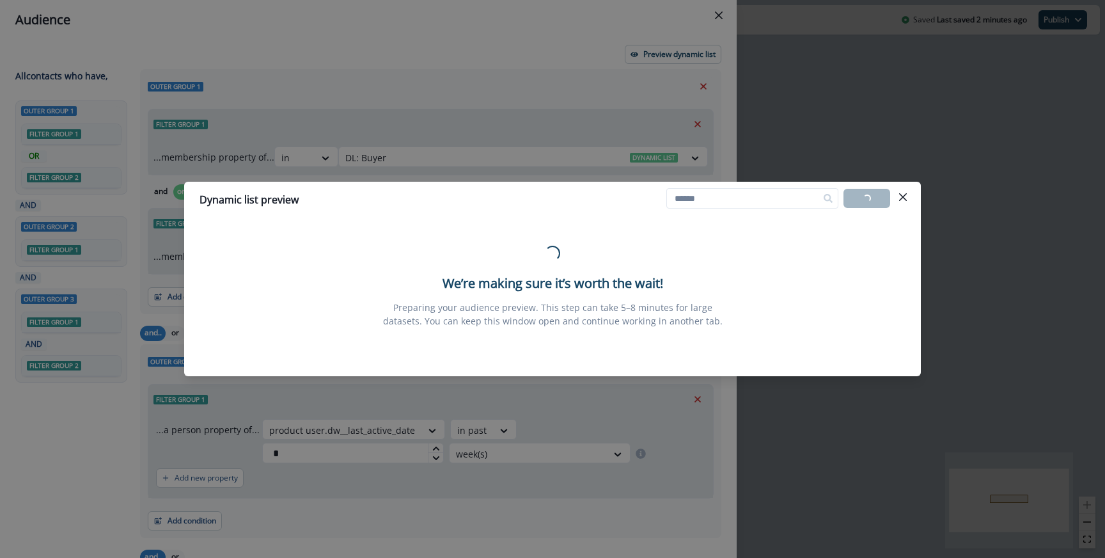
click at [789, 444] on div "Dynamic list preview Loading... Export list Loading... We’re making sure it’s w…" at bounding box center [552, 279] width 1105 height 558
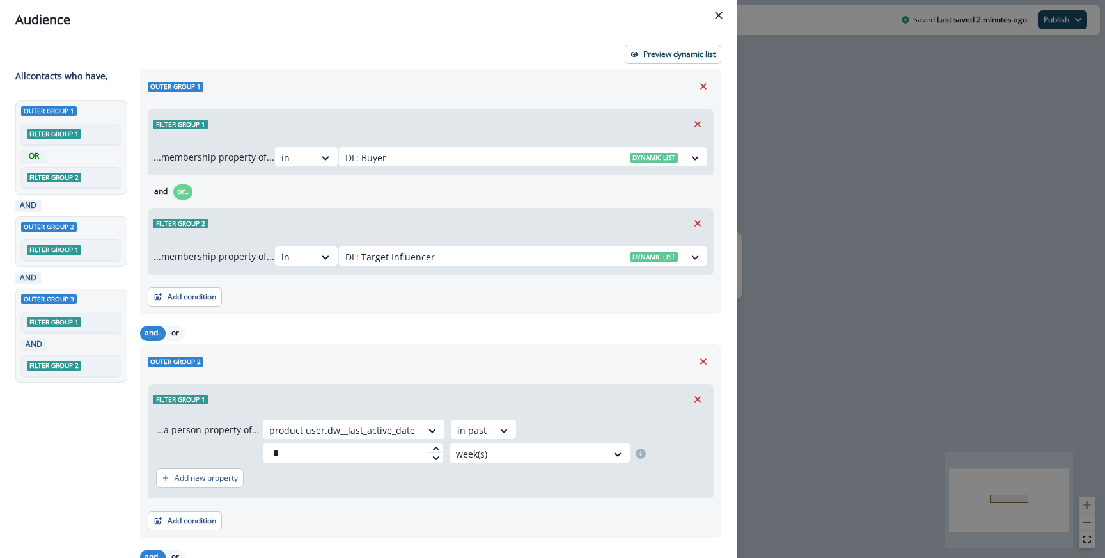
click at [858, 257] on div "Audience Preview dynamic list All contact s who have, Outer group 1 Filter grou…" at bounding box center [552, 279] width 1105 height 558
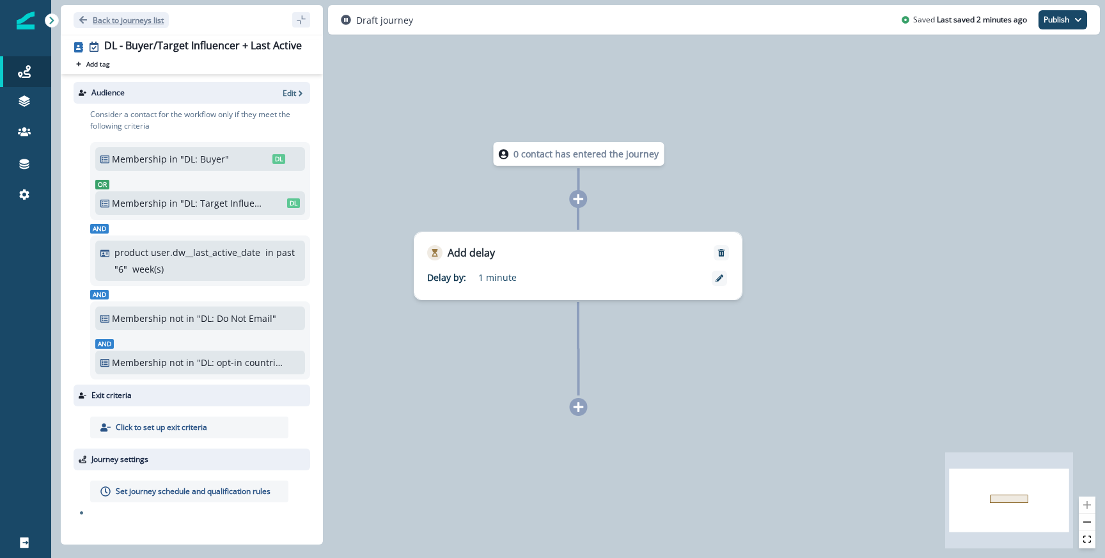
click at [107, 19] on p "Back to journeys list" at bounding box center [128, 20] width 71 height 11
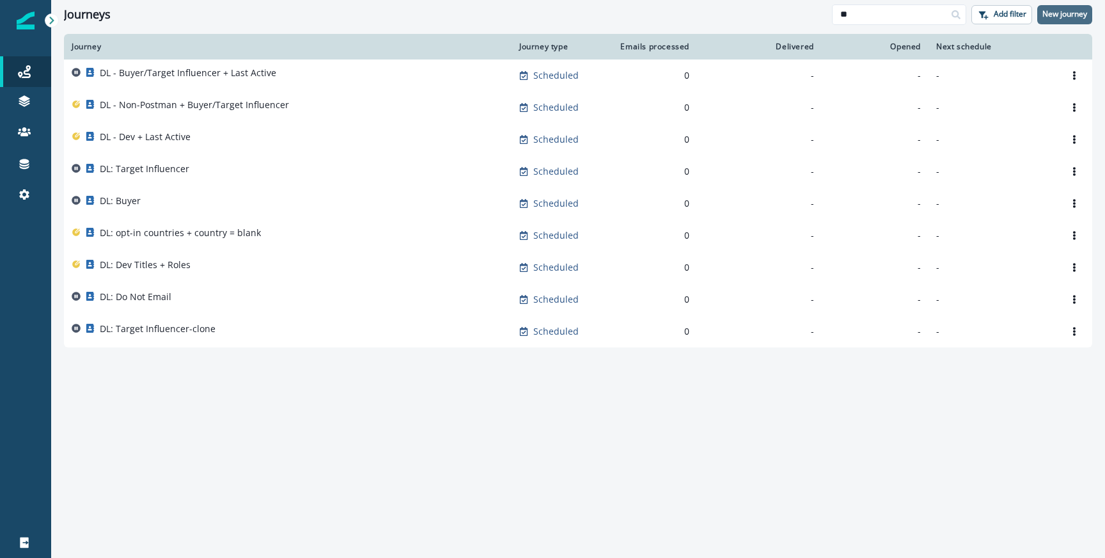
click at [1061, 12] on p "New journey" at bounding box center [1064, 14] width 45 height 9
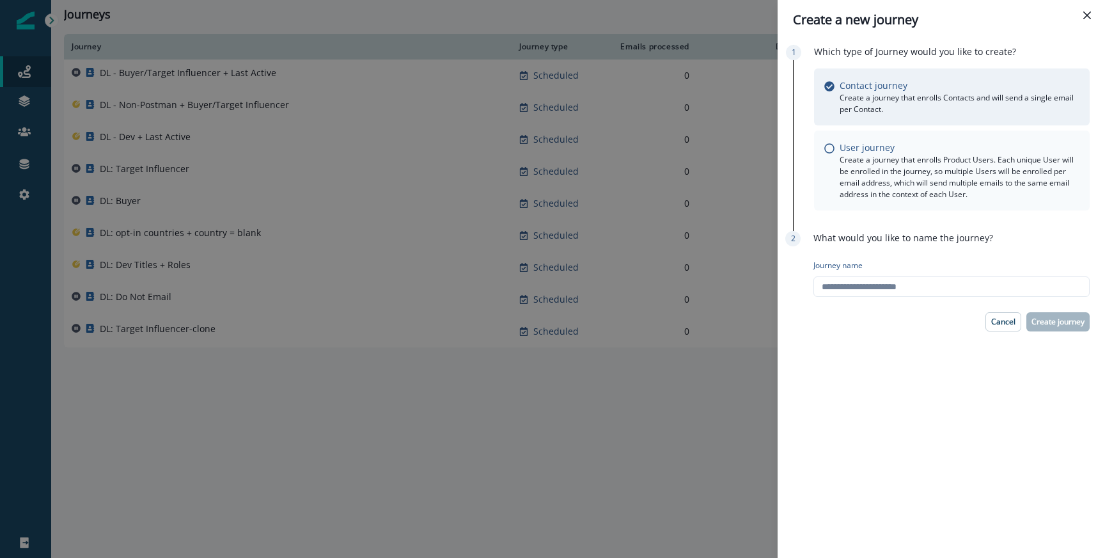
click at [887, 185] on p "Create a journey that enrolls Product Users. Each unique User will be enrolled …" at bounding box center [960, 177] width 240 height 46
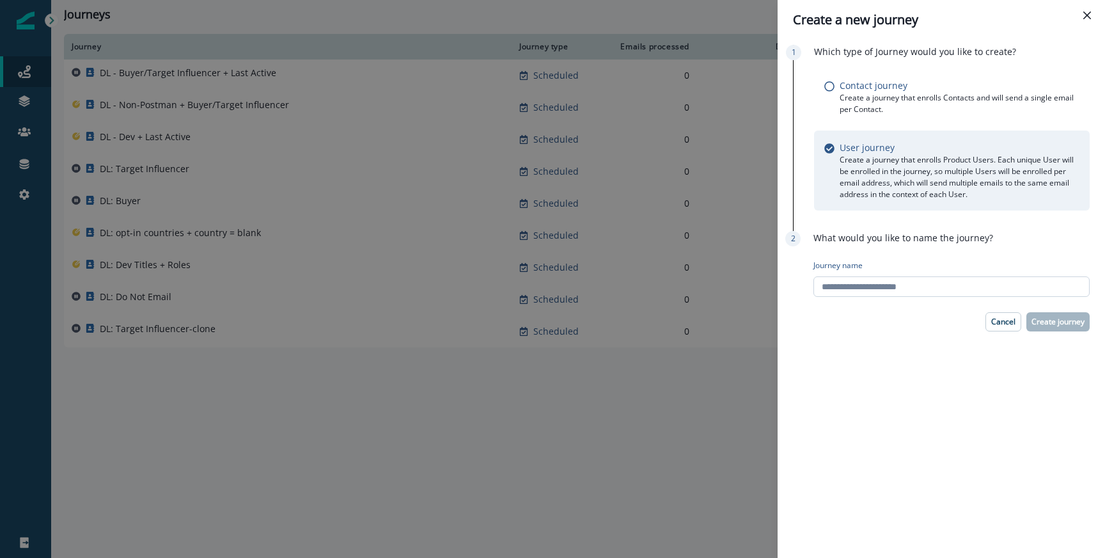
click at [861, 291] on input "Journey name" at bounding box center [951, 286] width 276 height 20
type input "**********"
click at [1050, 319] on p "Create journey" at bounding box center [1058, 321] width 53 height 9
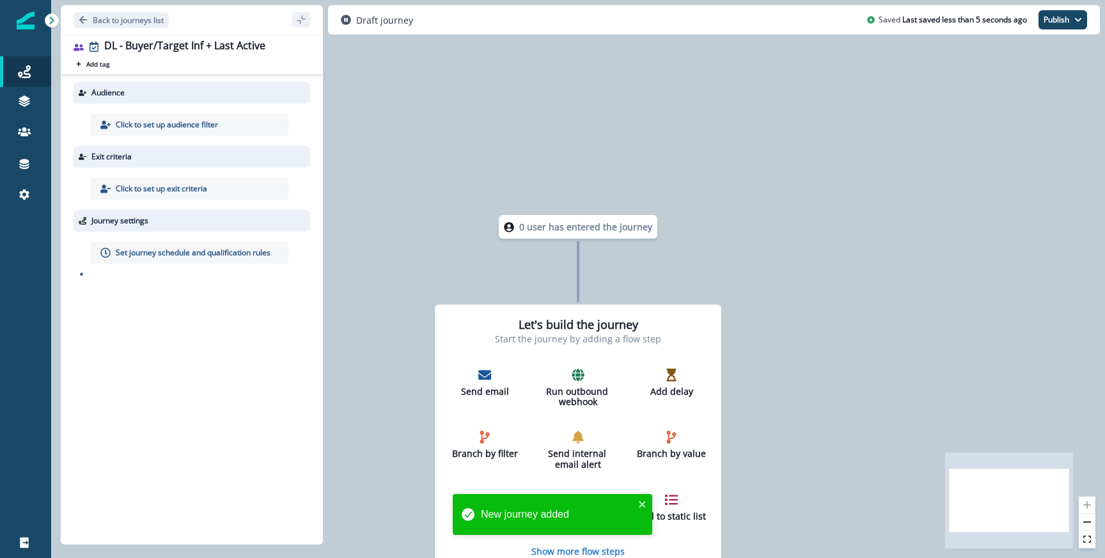
click at [224, 122] on div "Click to set up audience filter" at bounding box center [189, 125] width 198 height 22
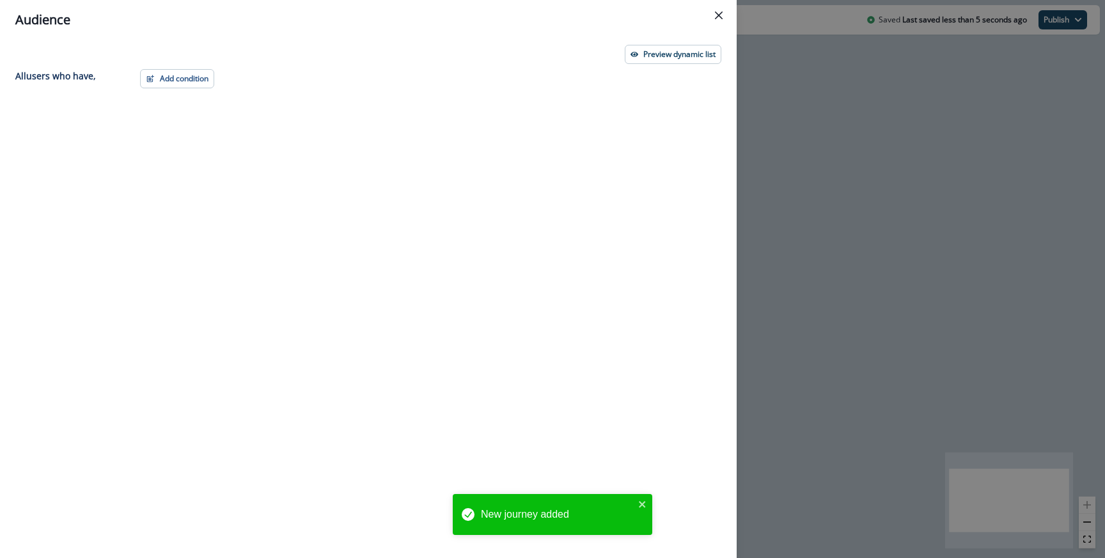
click at [170, 65] on div "Preview dynamic list All user s who have, Add condition Contact properties A pe…" at bounding box center [368, 299] width 737 height 518
click at [168, 81] on button "Add condition" at bounding box center [177, 78] width 74 height 19
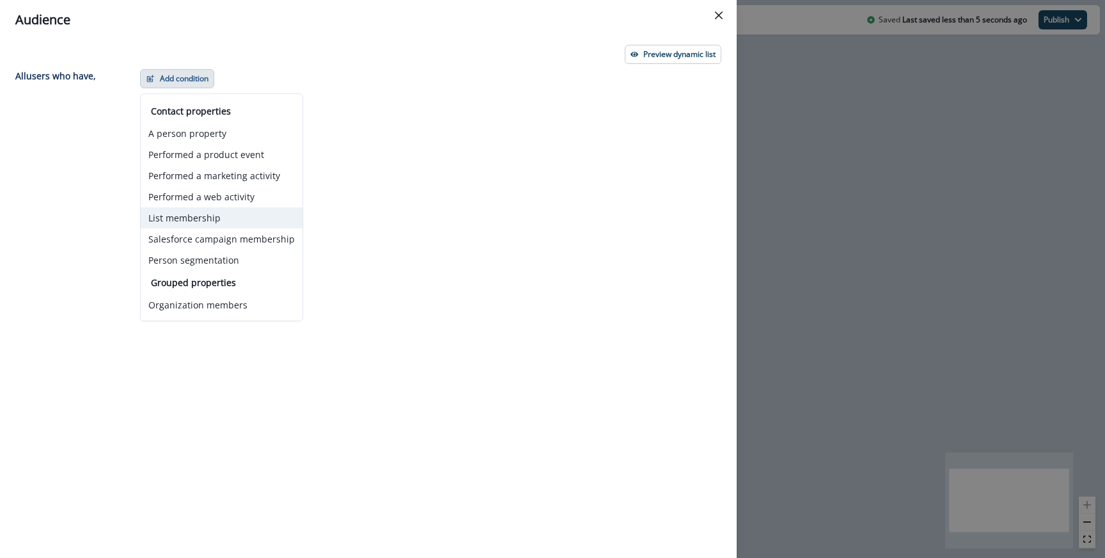
click at [175, 211] on button "List membership" at bounding box center [222, 217] width 162 height 21
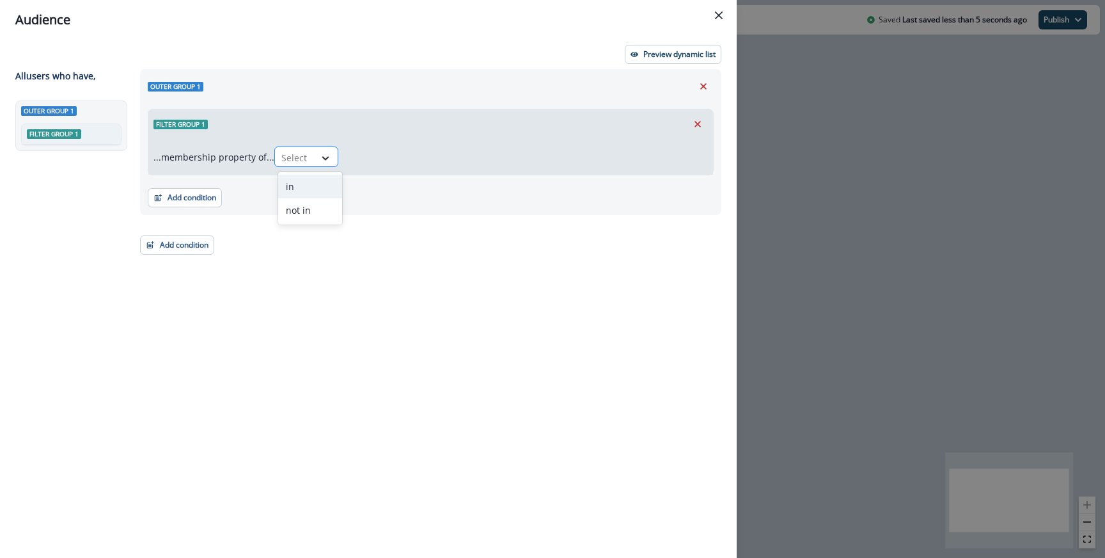
click at [325, 157] on icon at bounding box center [326, 158] width 12 height 13
click at [318, 184] on div "in" at bounding box center [310, 187] width 64 height 24
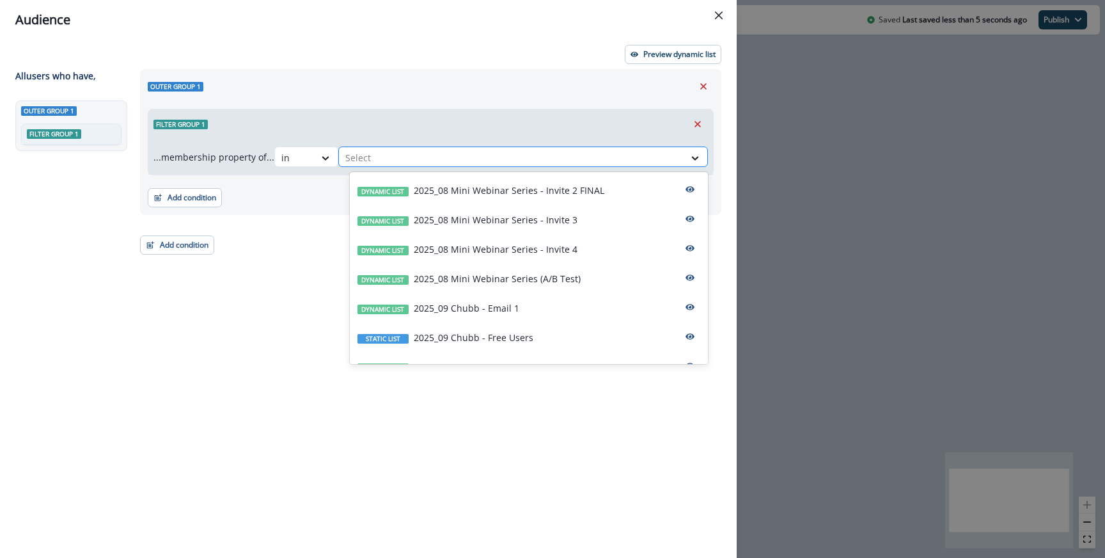
click at [391, 164] on div at bounding box center [511, 158] width 333 height 16
type input "**"
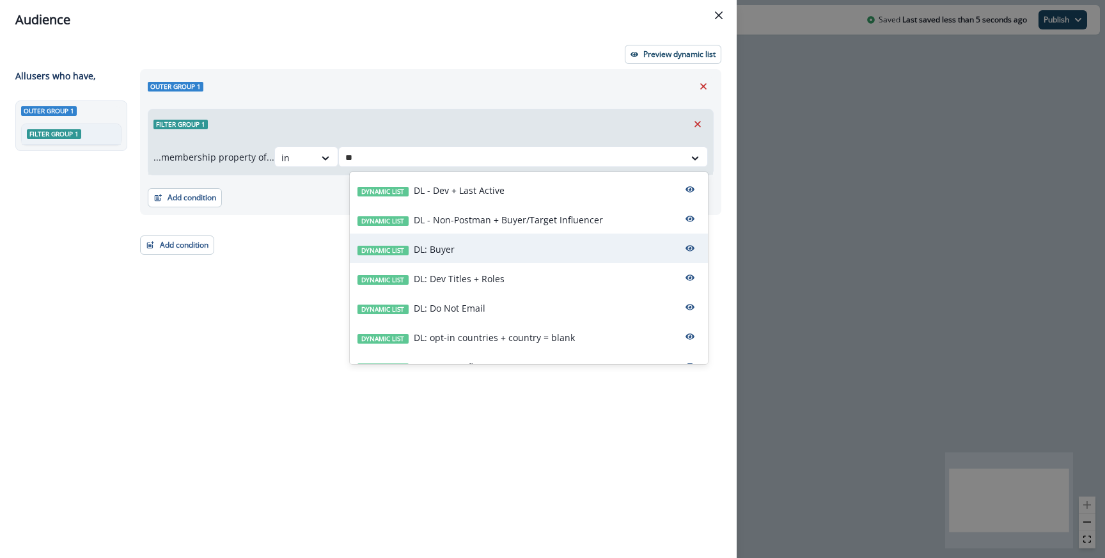
drag, startPoint x: 473, startPoint y: 268, endPoint x: 474, endPoint y: 256, distance: 12.2
click at [473, 256] on div "Dynamic list DL - Dev + Last Active Dynamic list DL - Non-Postman + Buyer/Targe…" at bounding box center [529, 268] width 358 height 192
click at [474, 256] on div "Dynamic list DL: Buyer" at bounding box center [529, 247] width 358 height 29
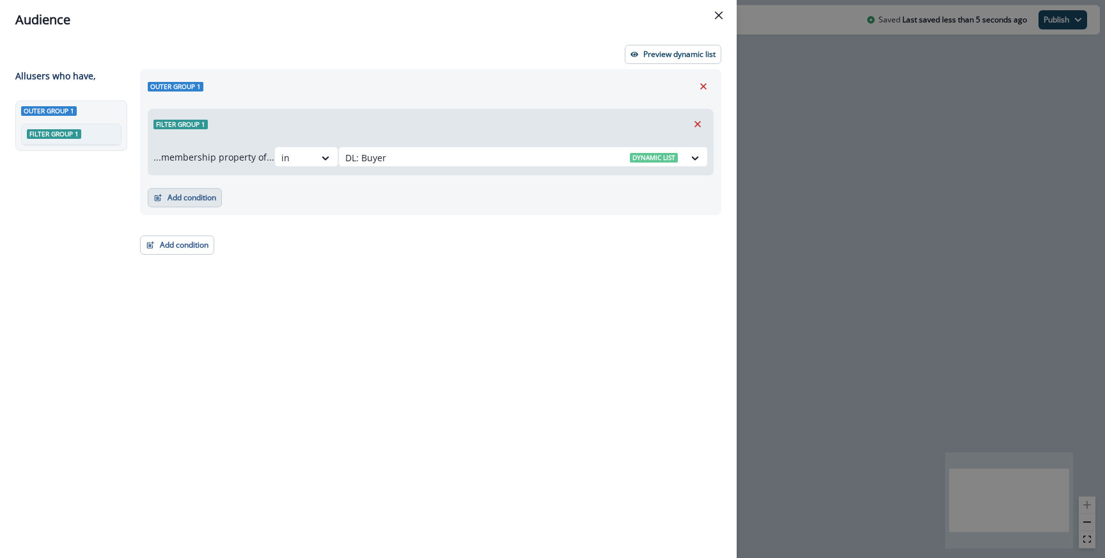
click at [218, 195] on button "Add condition" at bounding box center [185, 197] width 74 height 19
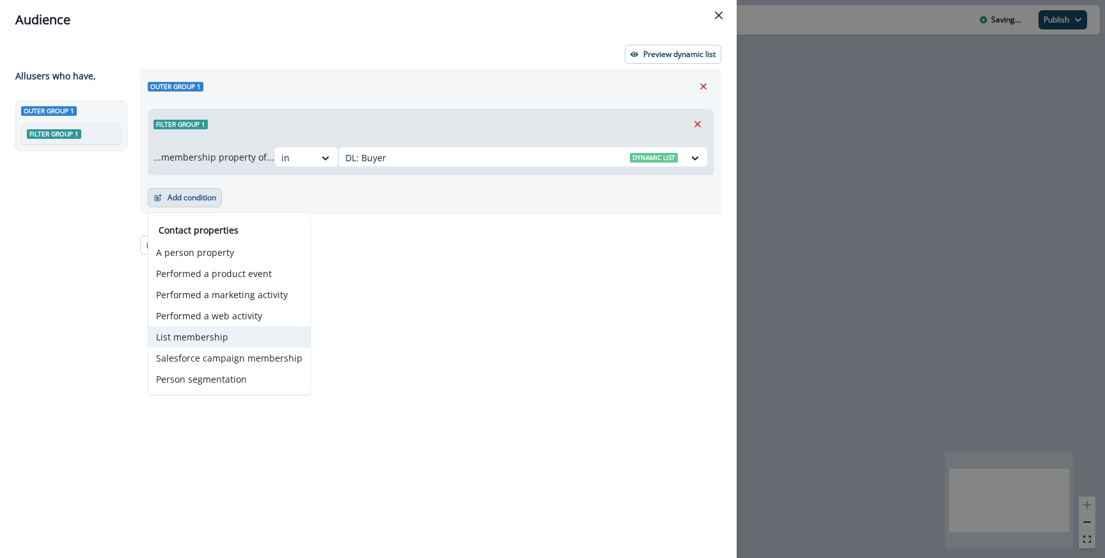
click at [226, 337] on button "List membership" at bounding box center [229, 336] width 162 height 21
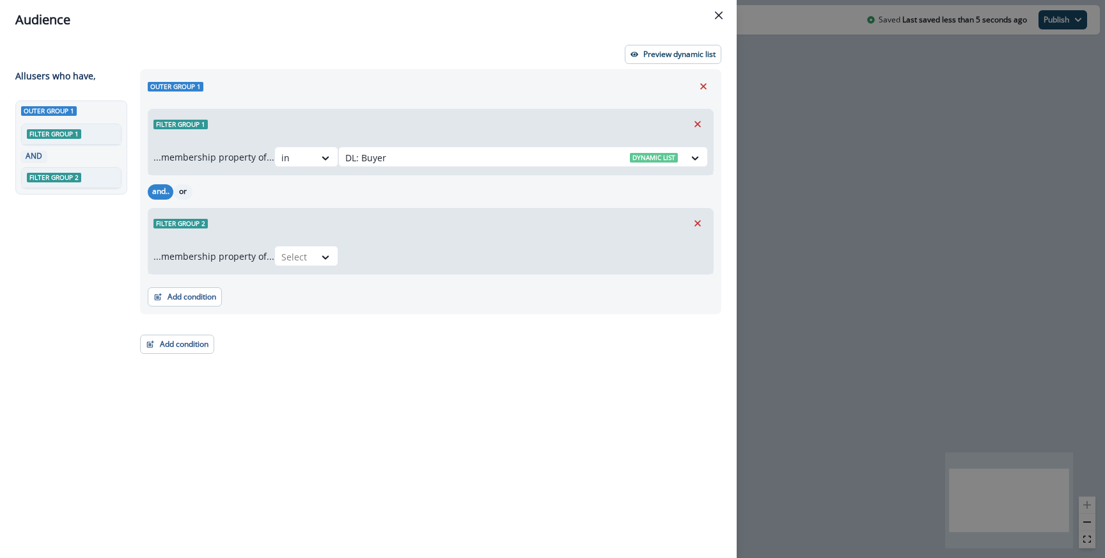
click at [191, 192] on button "or" at bounding box center [182, 191] width 19 height 15
click at [320, 267] on div "...membership property of... Select" at bounding box center [430, 256] width 565 height 36
click at [315, 249] on div "Select" at bounding box center [295, 256] width 40 height 21
click at [298, 279] on div "in" at bounding box center [310, 286] width 64 height 24
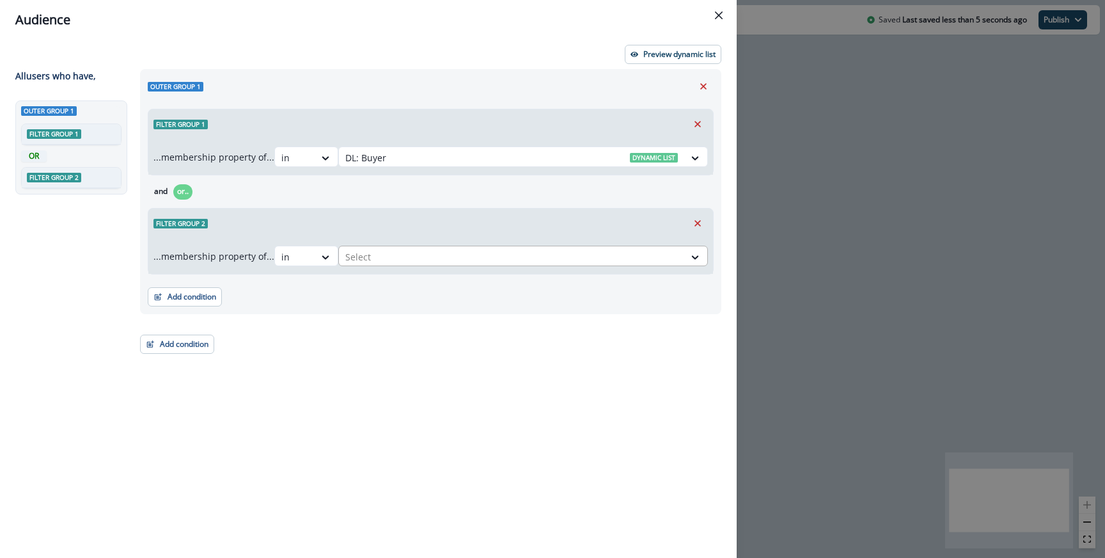
click at [385, 255] on div at bounding box center [511, 257] width 333 height 16
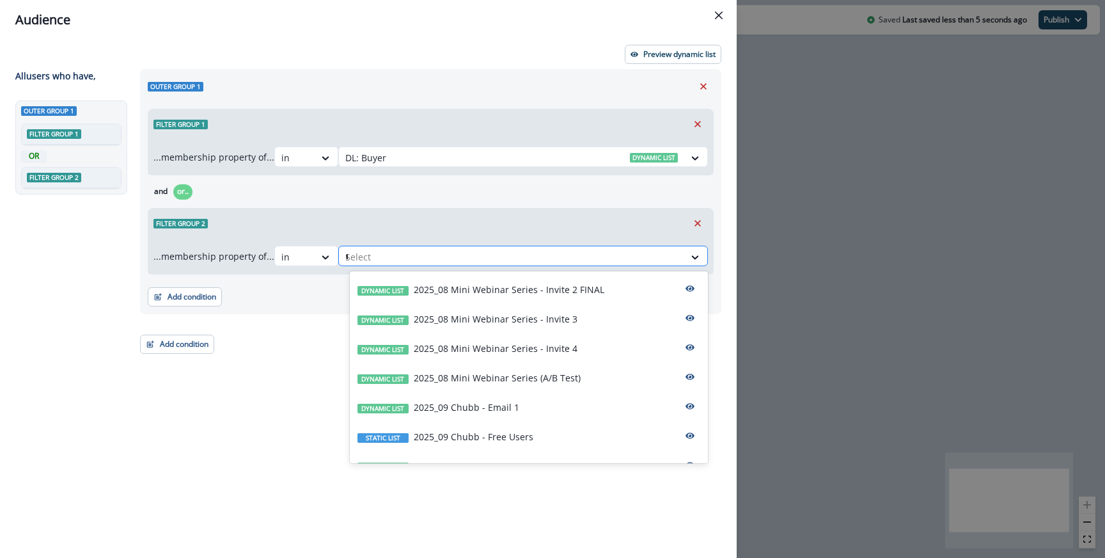
type input "**"
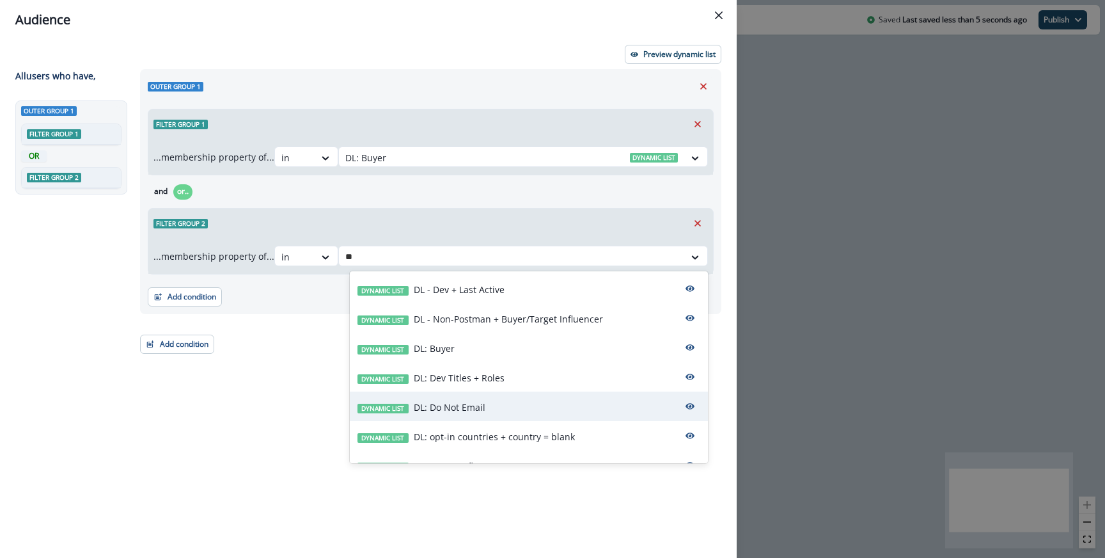
scroll to position [19, 0]
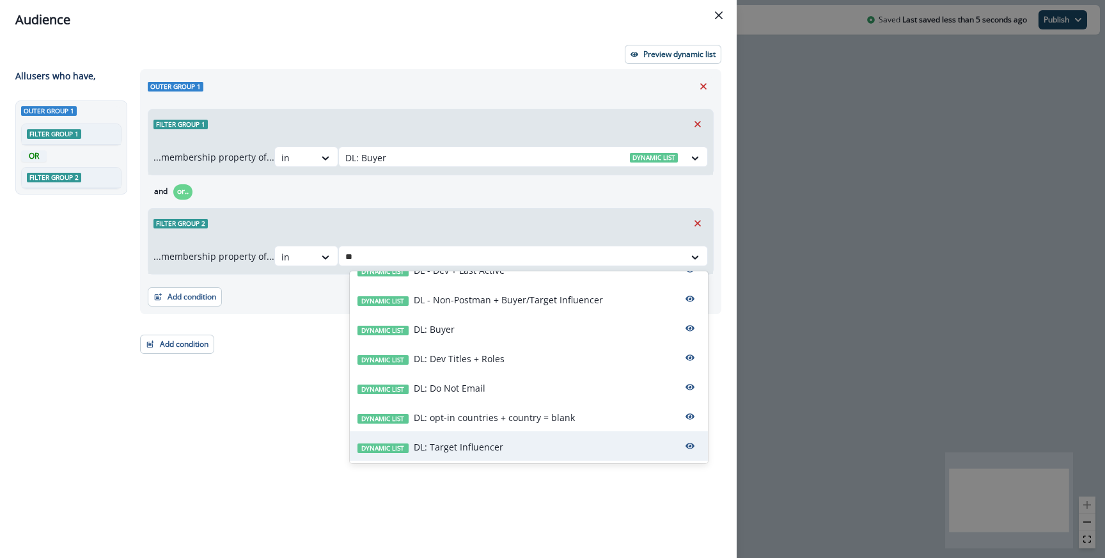
click at [462, 443] on p "DL: Target Influencer" at bounding box center [459, 446] width 90 height 13
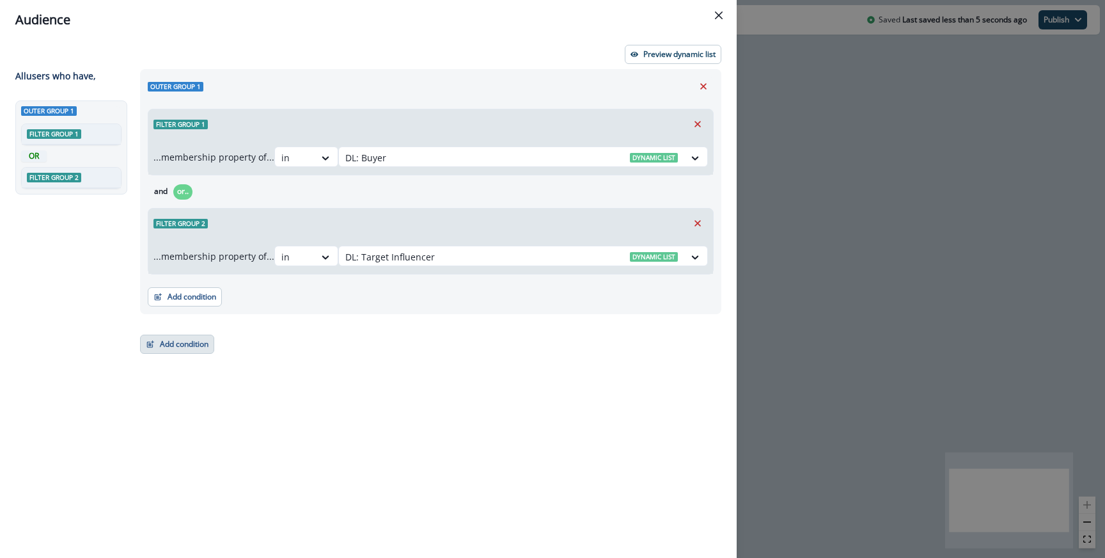
click at [173, 341] on button "Add condition" at bounding box center [177, 343] width 74 height 19
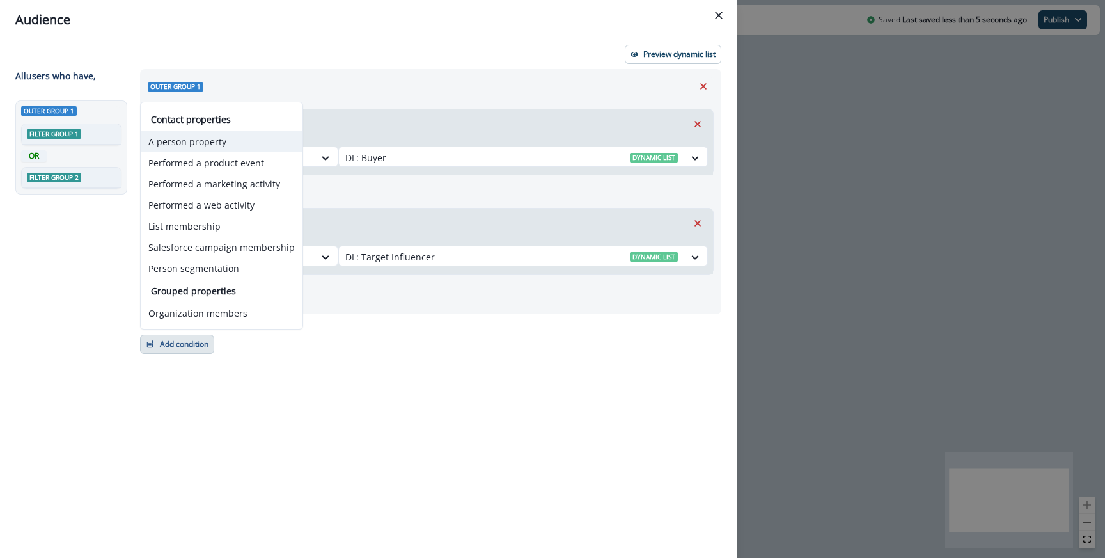
click at [195, 141] on button "A person property" at bounding box center [222, 141] width 162 height 21
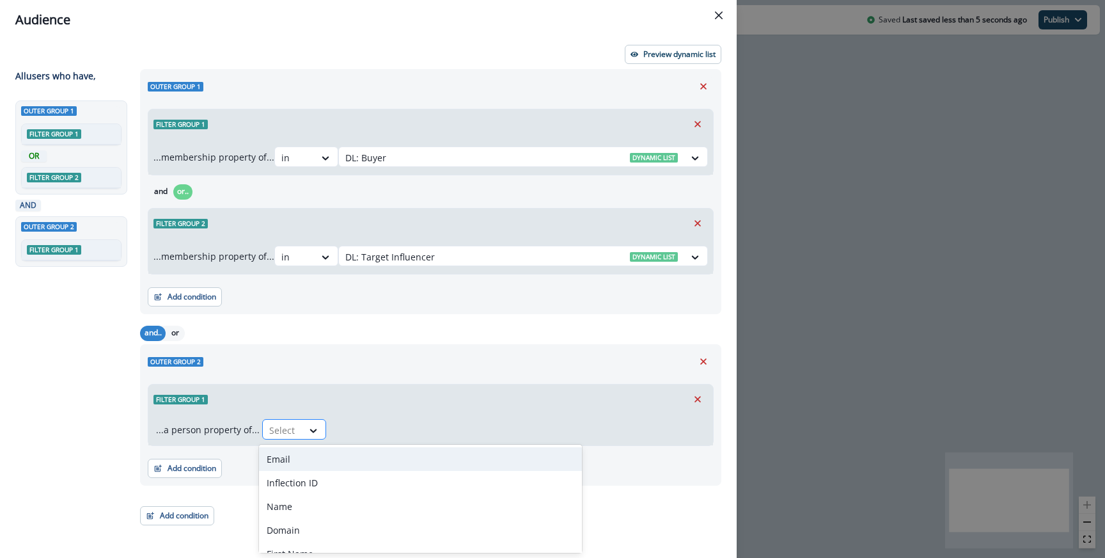
click at [274, 435] on div at bounding box center [282, 430] width 27 height 16
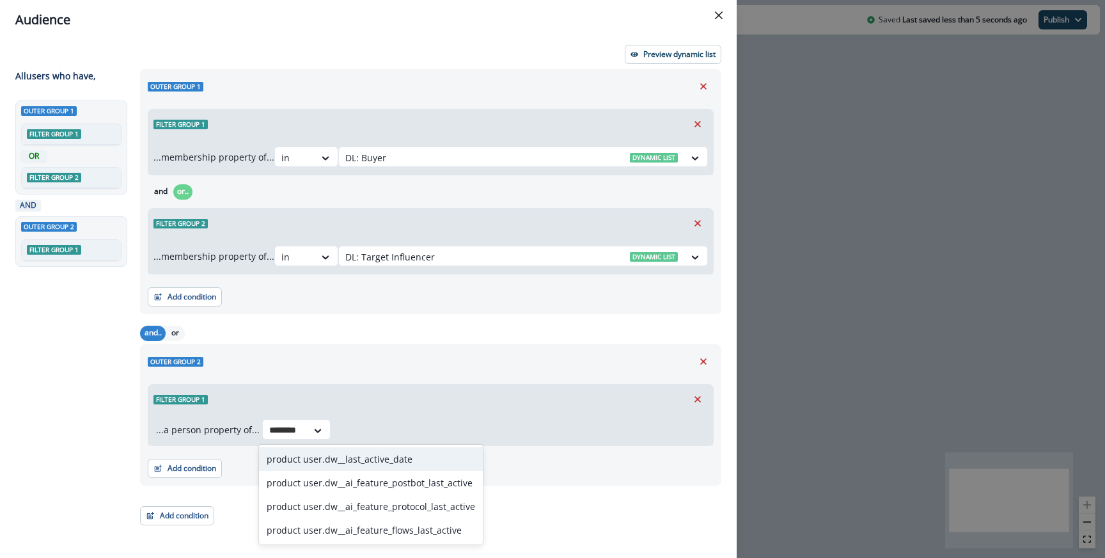
type input "*********"
click at [331, 460] on div "product user.dw__last_active_date" at bounding box center [371, 459] width 224 height 24
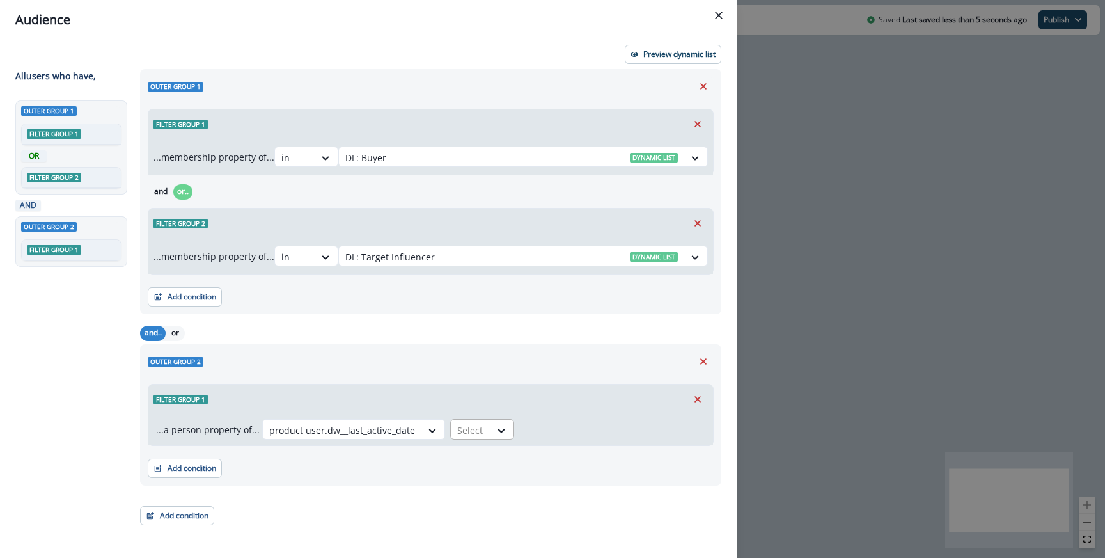
click at [468, 436] on div at bounding box center [470, 430] width 27 height 16
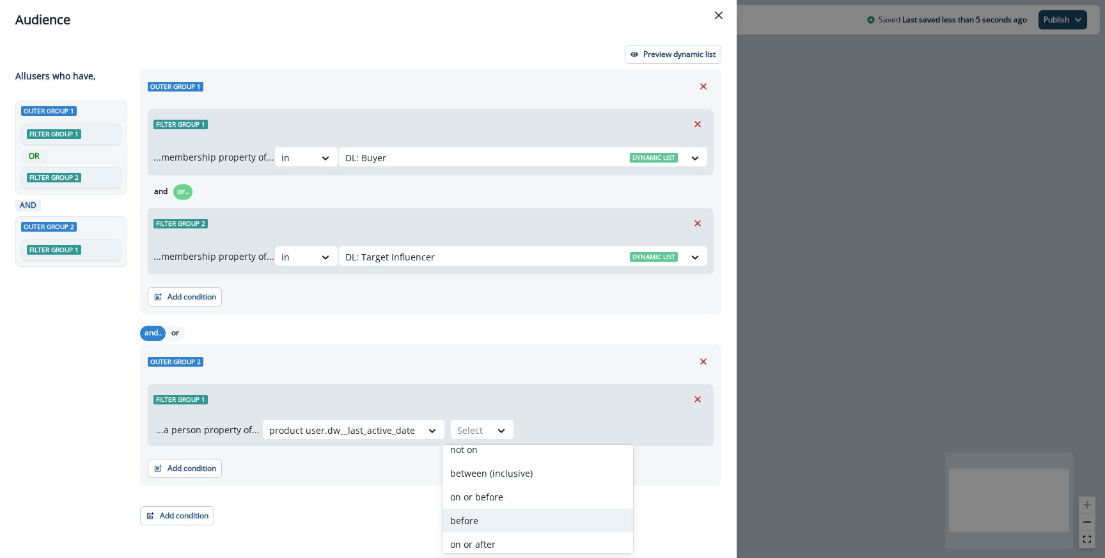
scroll to position [35, 0]
click at [486, 477] on div "in past" at bounding box center [538, 471] width 191 height 24
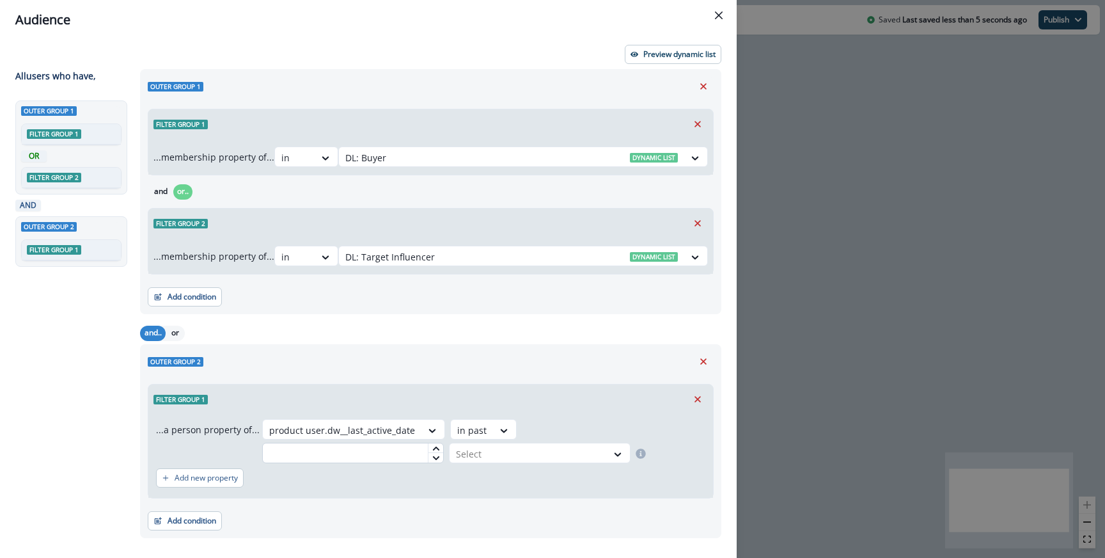
click at [365, 456] on input "text" at bounding box center [353, 453] width 182 height 20
type input "*"
click at [469, 451] on div at bounding box center [528, 454] width 145 height 16
click at [469, 501] on div "week(s)" at bounding box center [537, 506] width 182 height 24
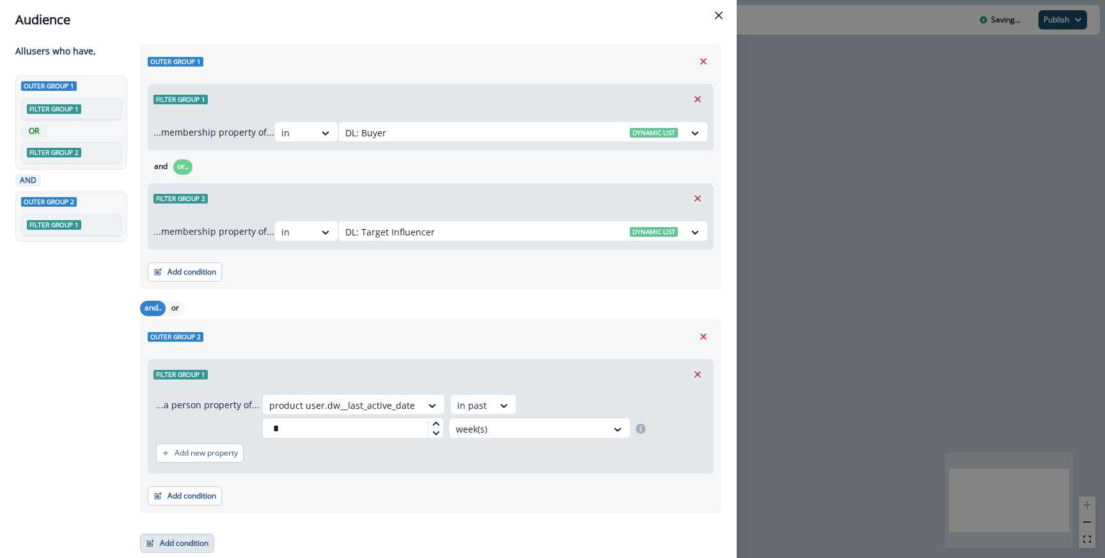
click at [193, 536] on button "Add condition" at bounding box center [177, 542] width 74 height 19
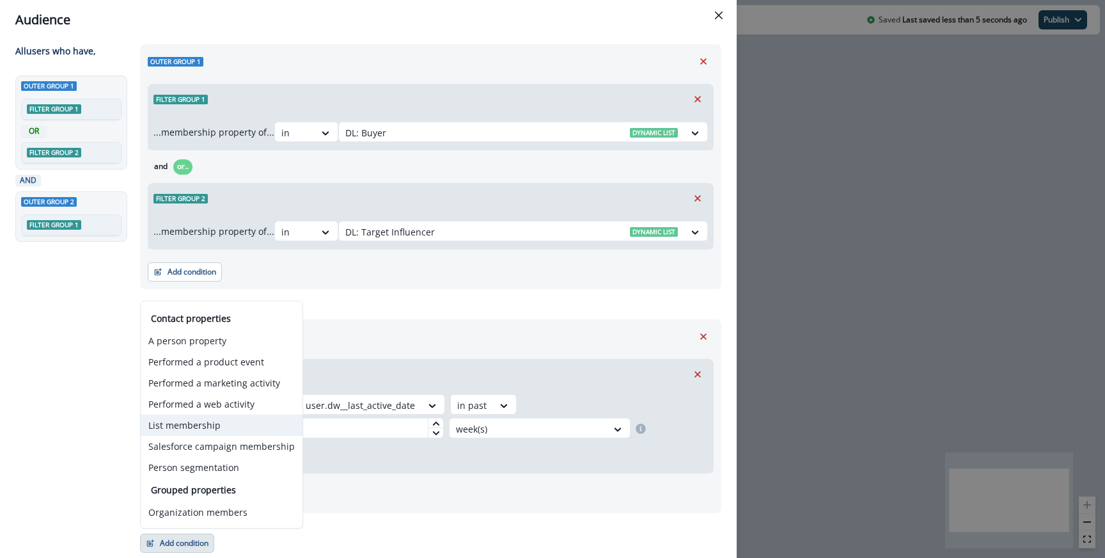
click at [202, 427] on button "List membership" at bounding box center [222, 424] width 162 height 21
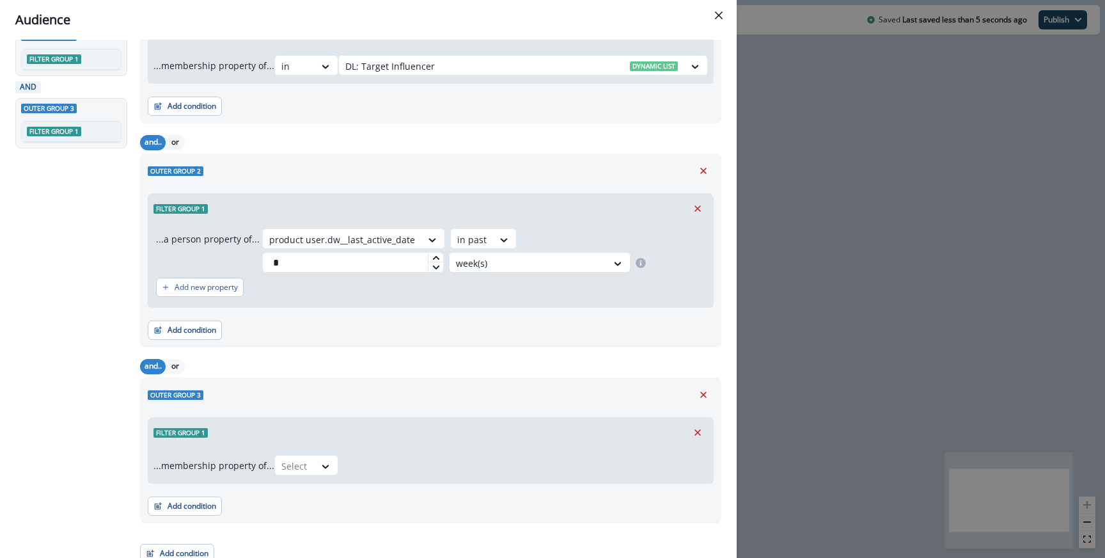
scroll to position [201, 0]
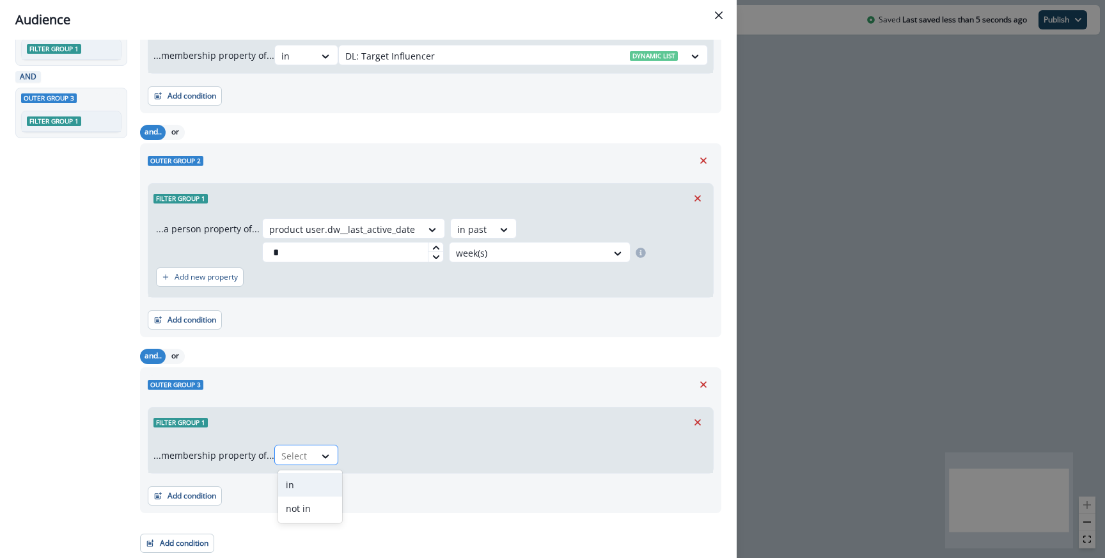
click at [295, 451] on div at bounding box center [294, 456] width 27 height 16
click at [294, 500] on div "not in" at bounding box center [310, 508] width 64 height 24
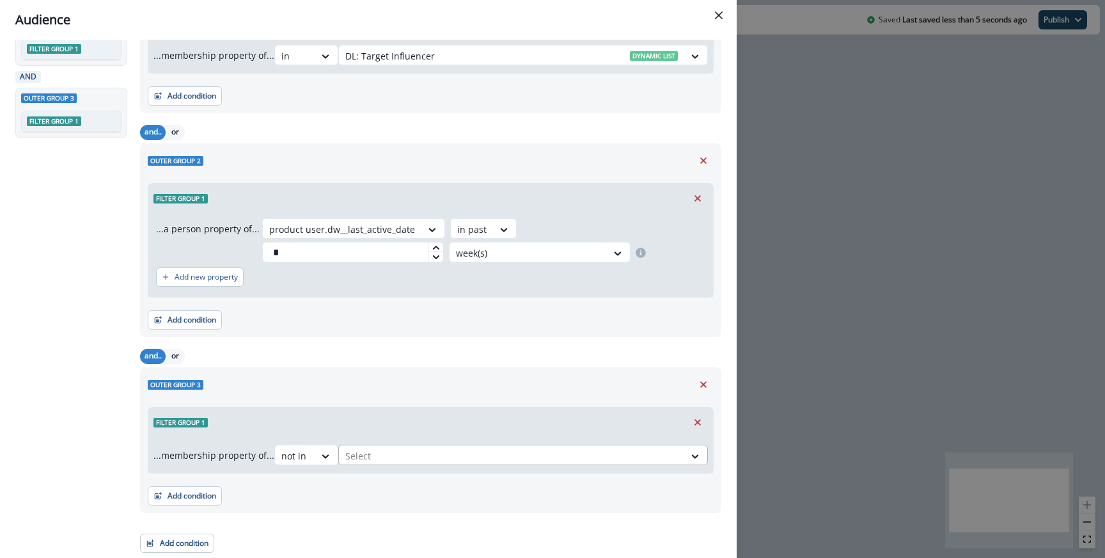
click at [393, 457] on div at bounding box center [511, 456] width 333 height 16
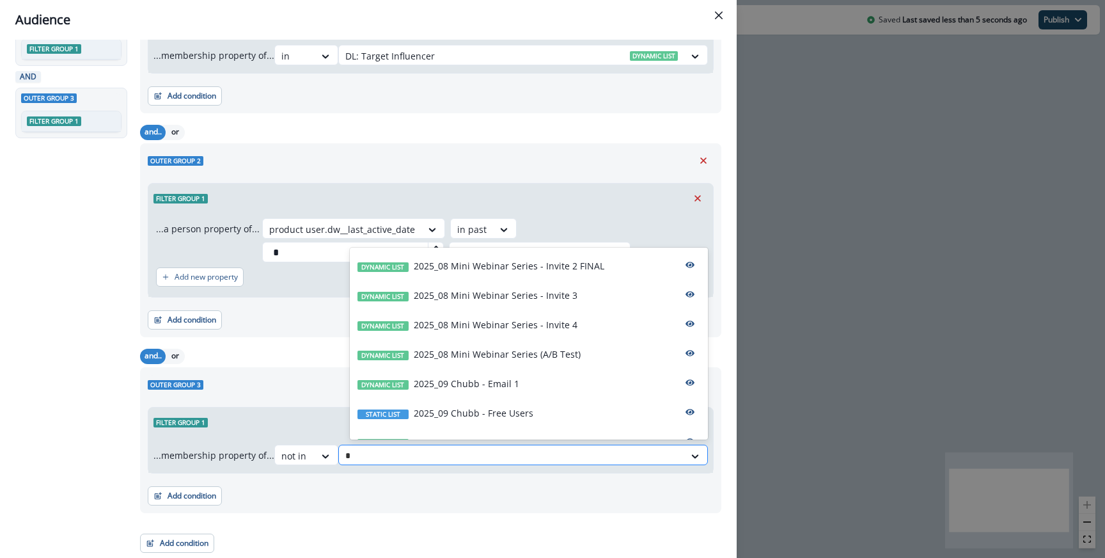
type input "**"
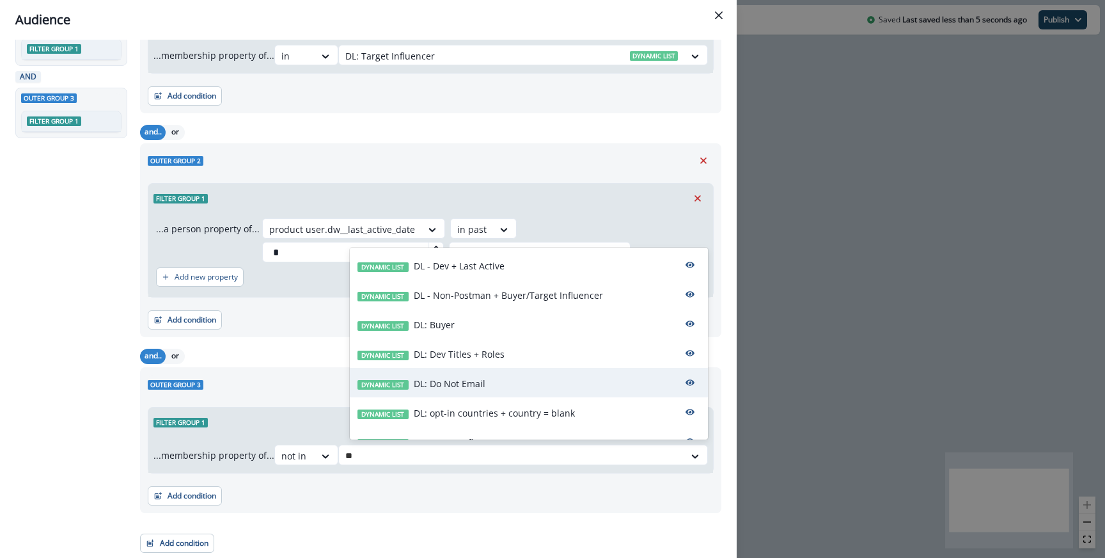
click at [480, 381] on p "DL: Do Not Email" at bounding box center [450, 383] width 72 height 13
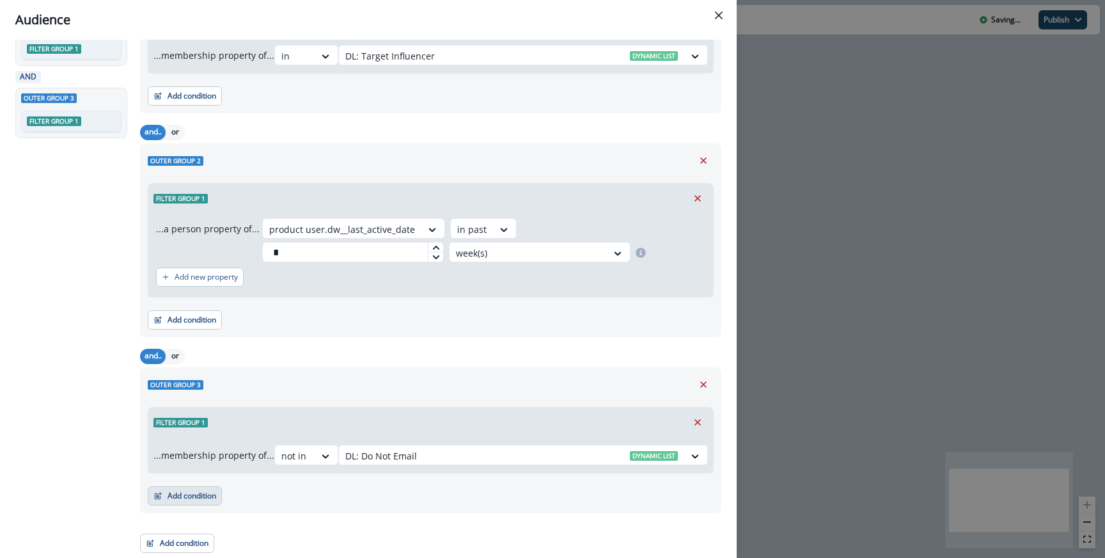
click at [208, 500] on button "Add condition" at bounding box center [185, 495] width 74 height 19
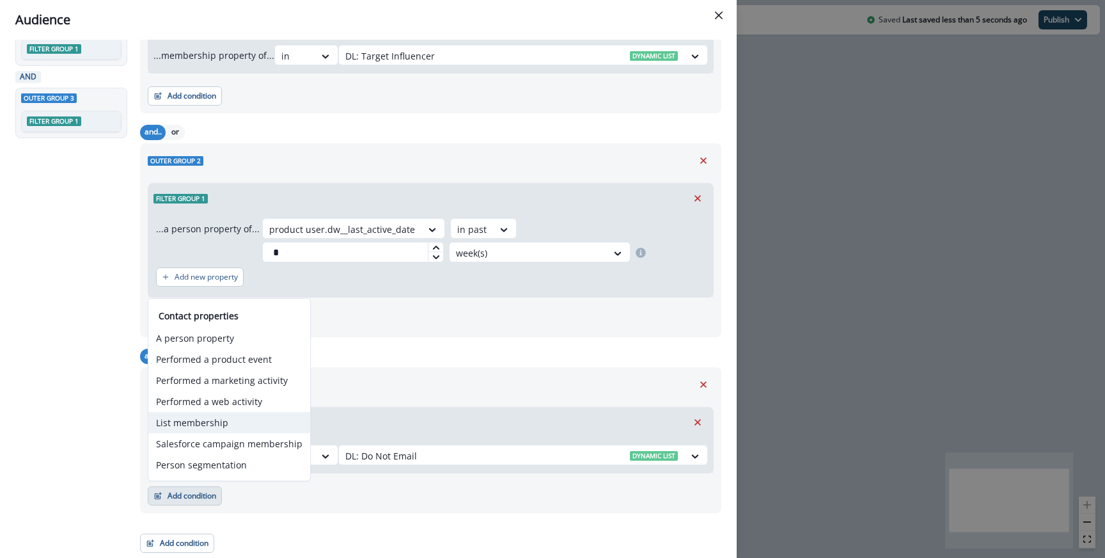
click at [212, 423] on button "List membership" at bounding box center [229, 422] width 162 height 21
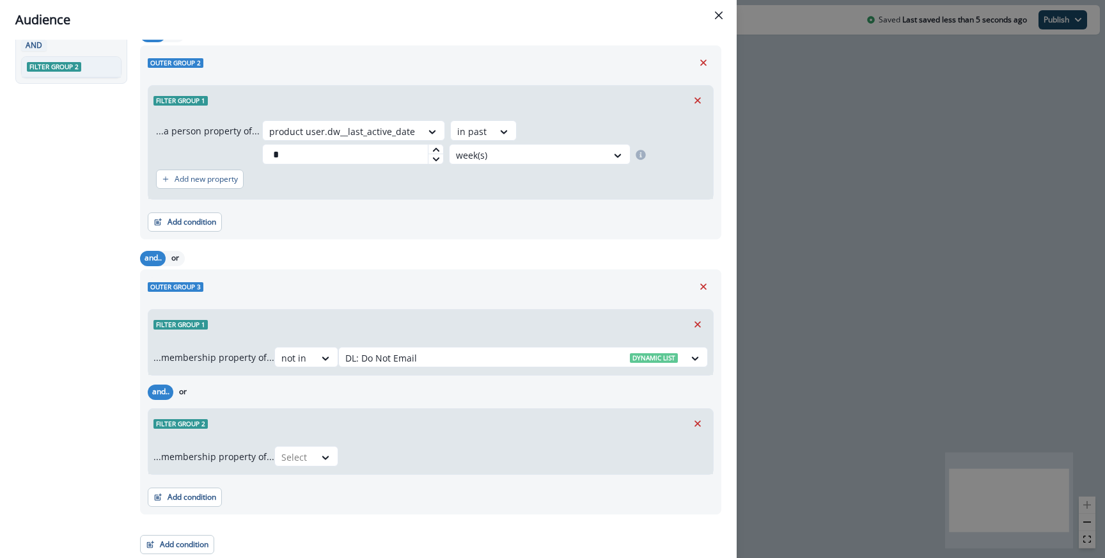
scroll to position [300, 0]
click at [313, 455] on div "Select" at bounding box center [295, 455] width 40 height 21
click at [312, 506] on div "not in" at bounding box center [310, 508] width 64 height 24
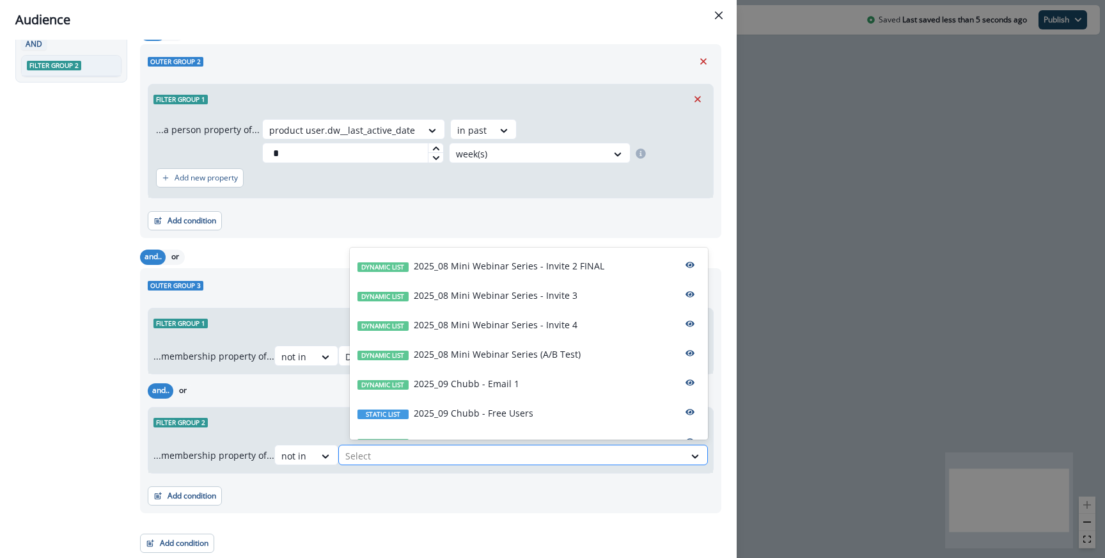
click at [372, 454] on div at bounding box center [511, 456] width 333 height 16
type input "**"
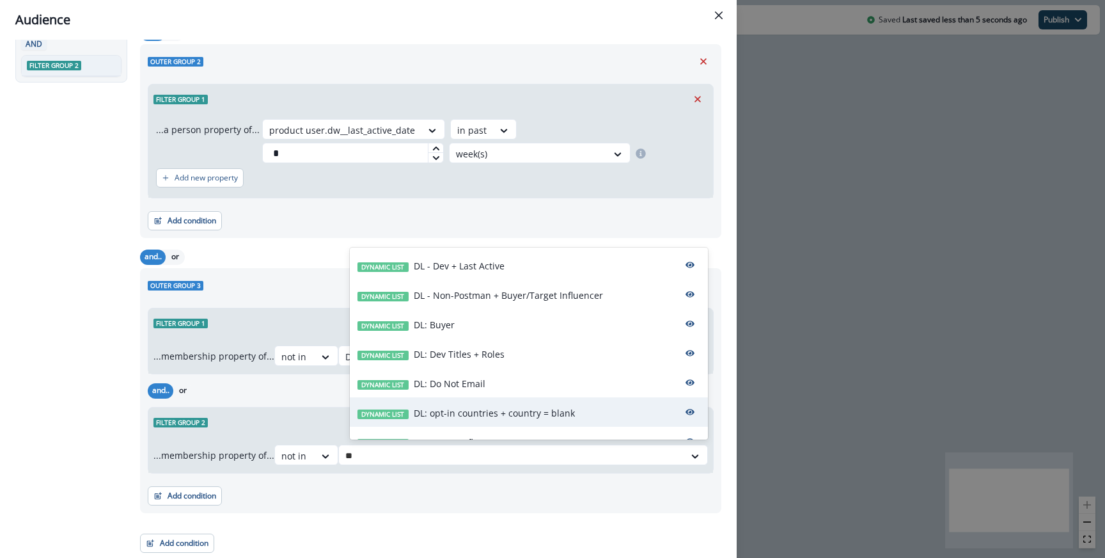
click at [462, 403] on div "Dynamic list DL: opt-in countries + country = blank" at bounding box center [529, 411] width 358 height 29
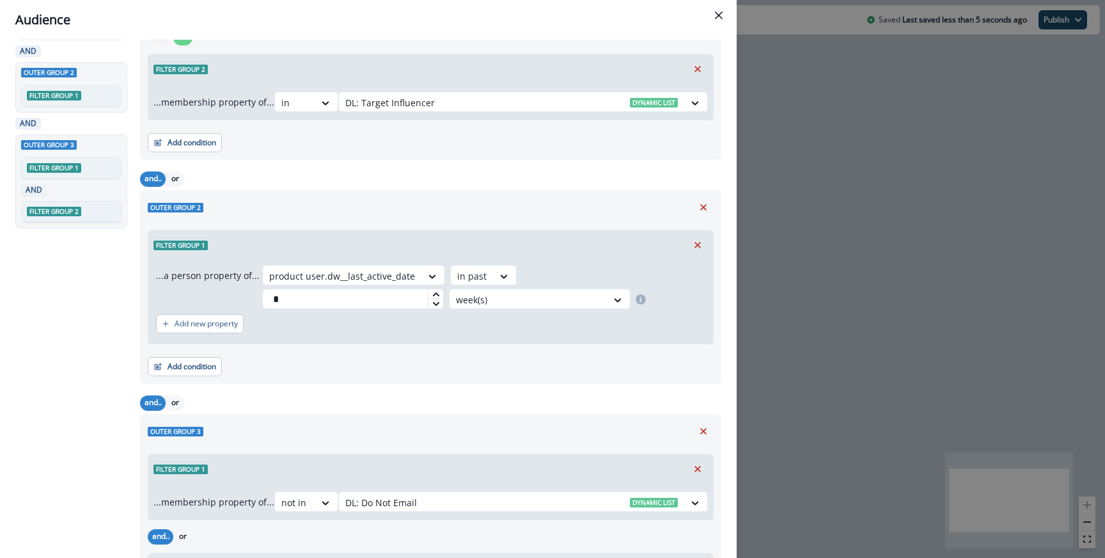
scroll to position [0, 0]
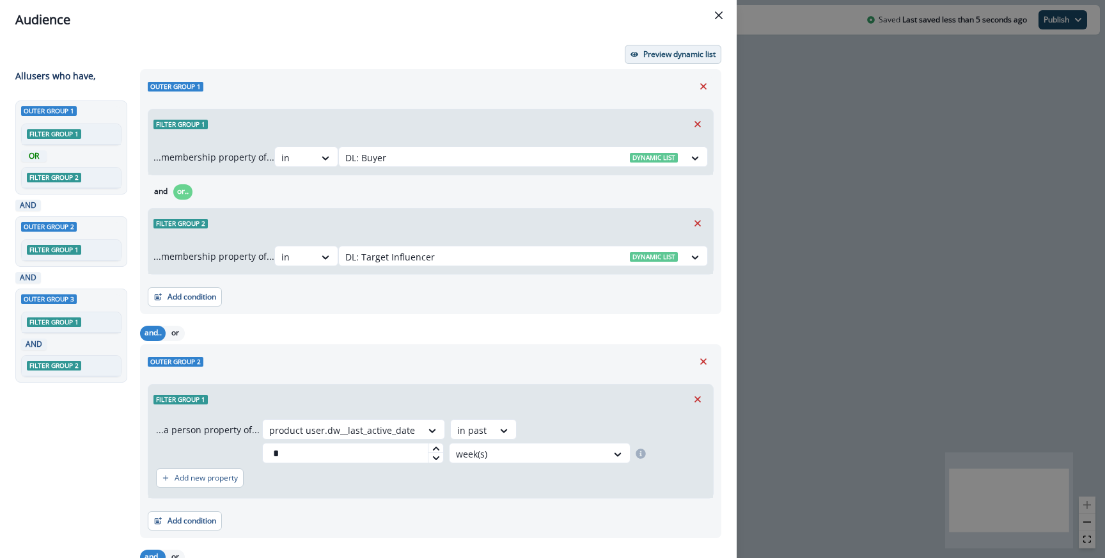
click at [684, 50] on p "Preview dynamic list" at bounding box center [679, 54] width 72 height 9
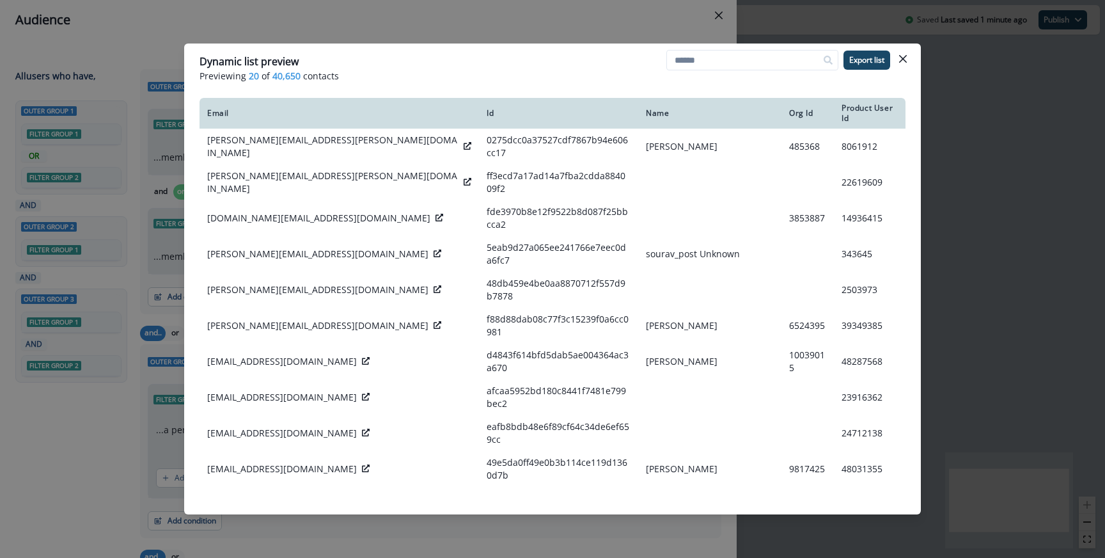
click at [649, 31] on div "Dynamic list preview Previewing 20 of 40,650 contacts Export list Email Id Name…" at bounding box center [552, 279] width 1105 height 558
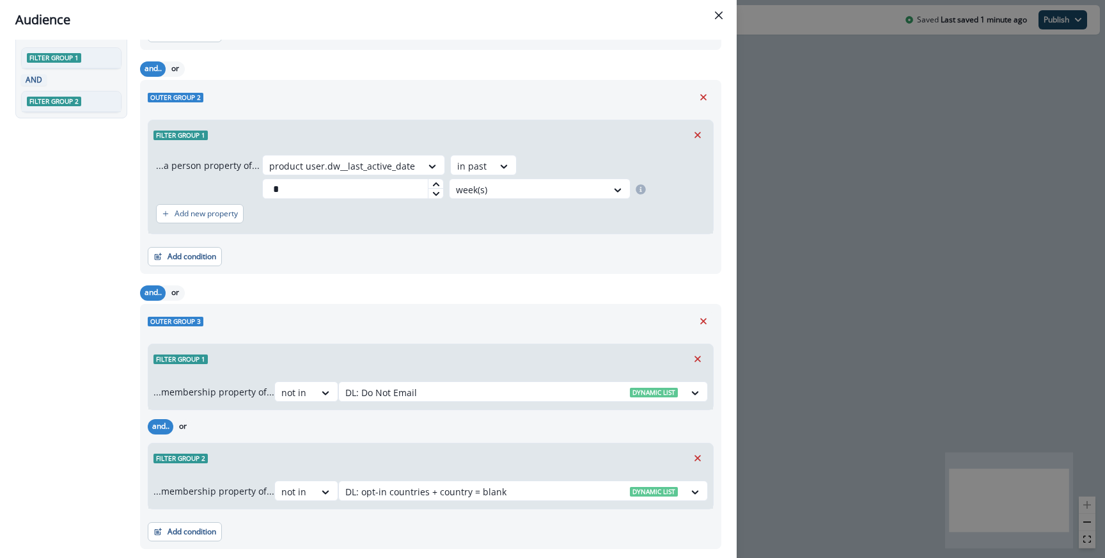
scroll to position [259, 0]
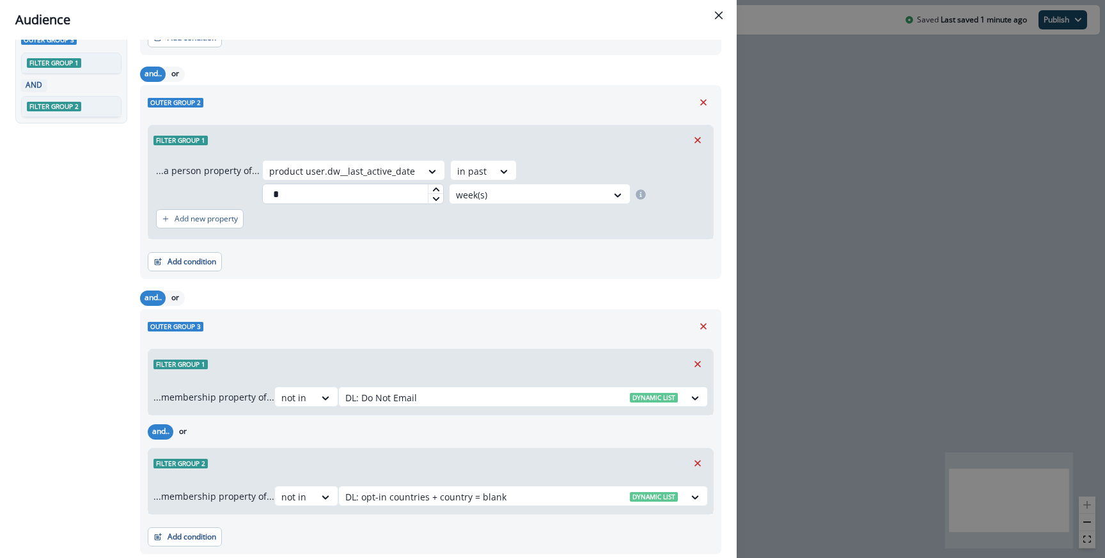
click at [347, 191] on input "*" at bounding box center [353, 194] width 182 height 20
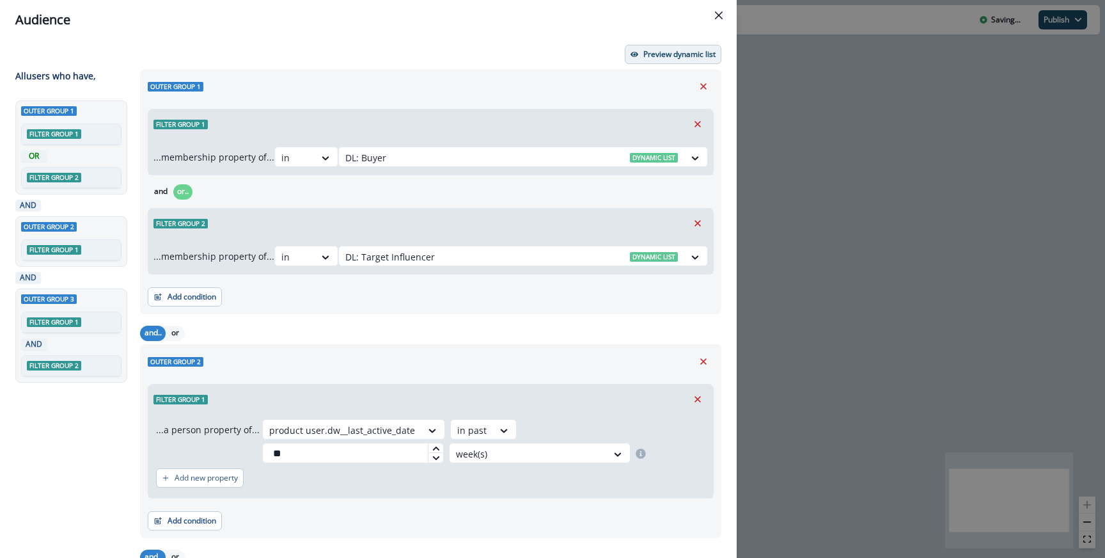
type input "**"
click at [679, 54] on p "Preview dynamic list" at bounding box center [679, 54] width 72 height 9
